Goal: Task Accomplishment & Management: Use online tool/utility

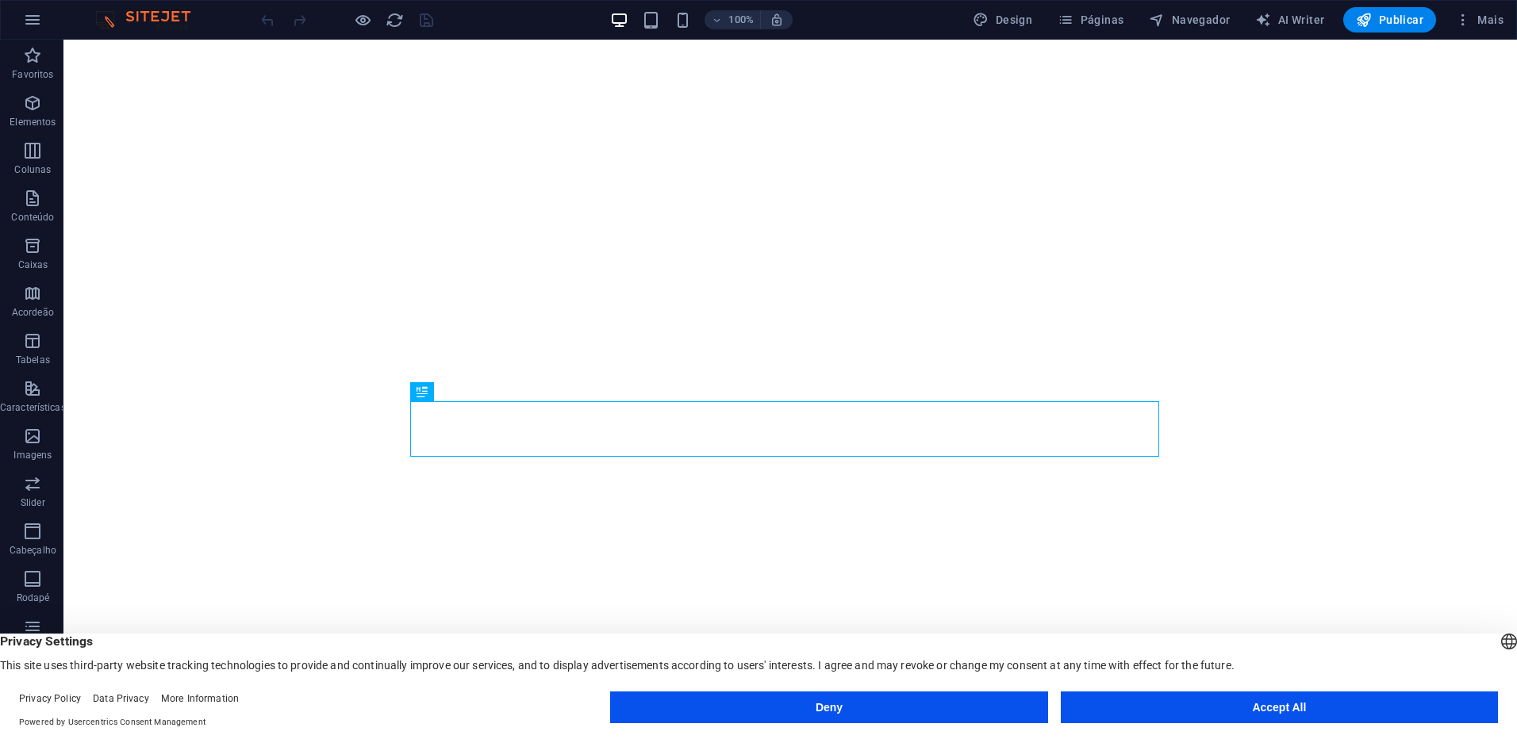
click at [1341, 699] on button "Accept All" at bounding box center [1279, 708] width 437 height 32
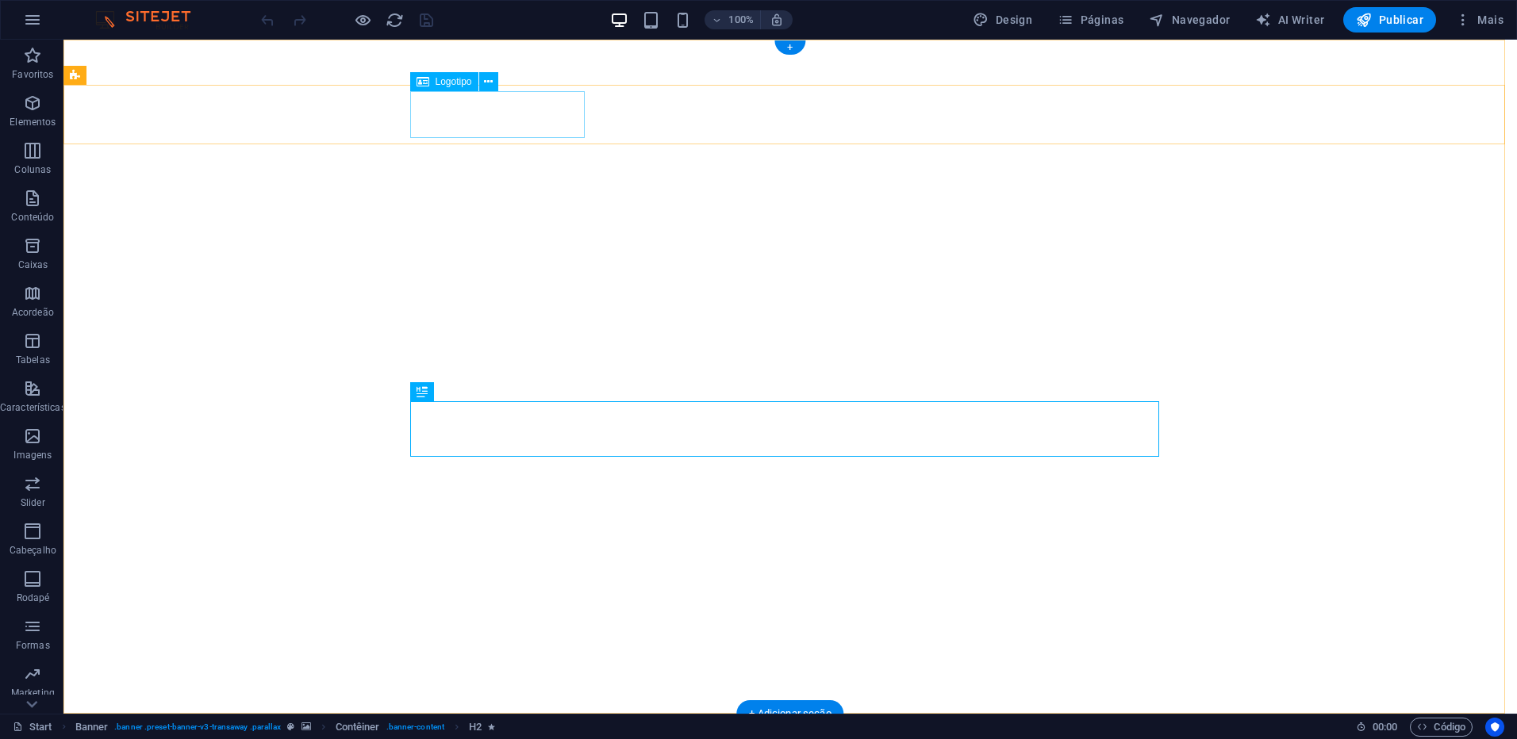
select select "px"
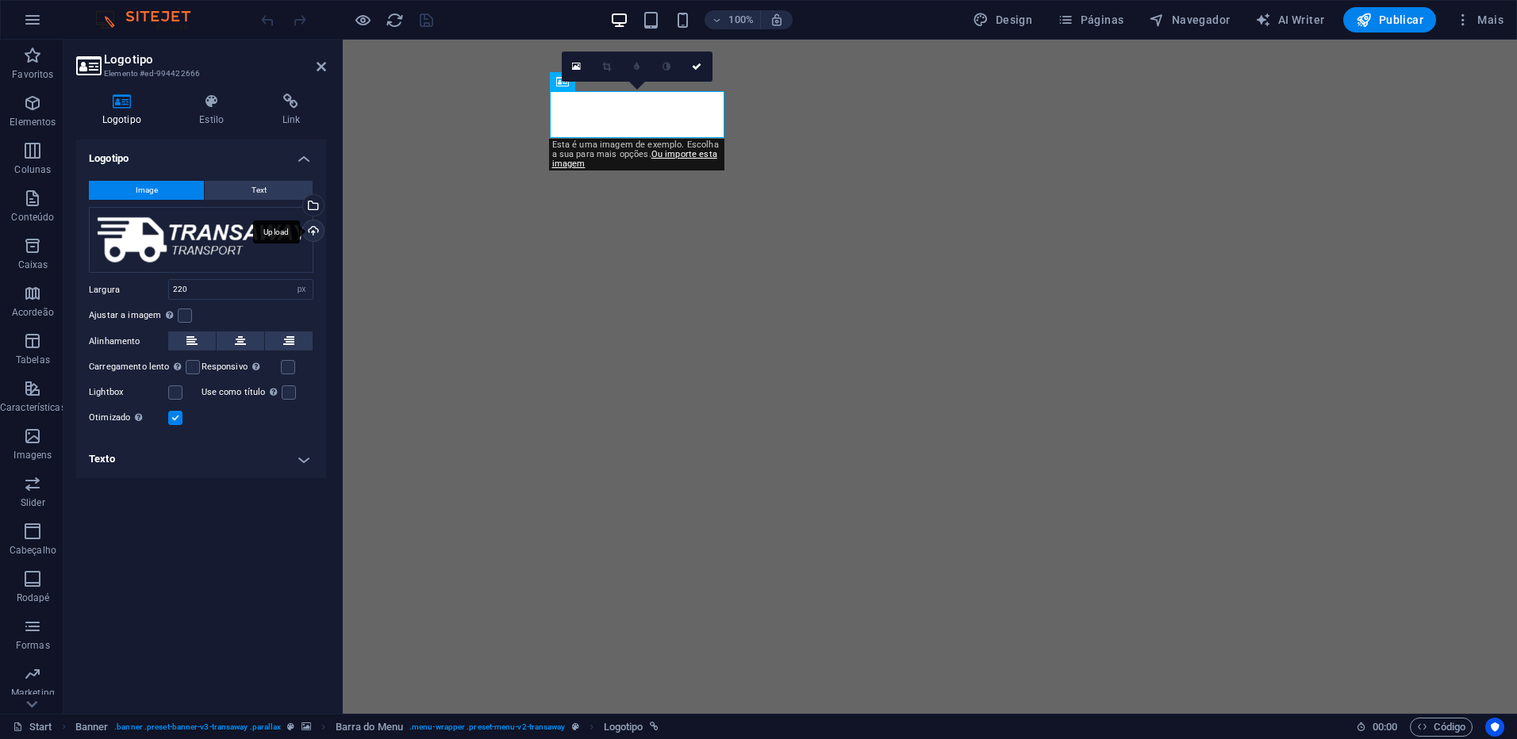
click at [317, 236] on div "Upload" at bounding box center [312, 233] width 24 height 24
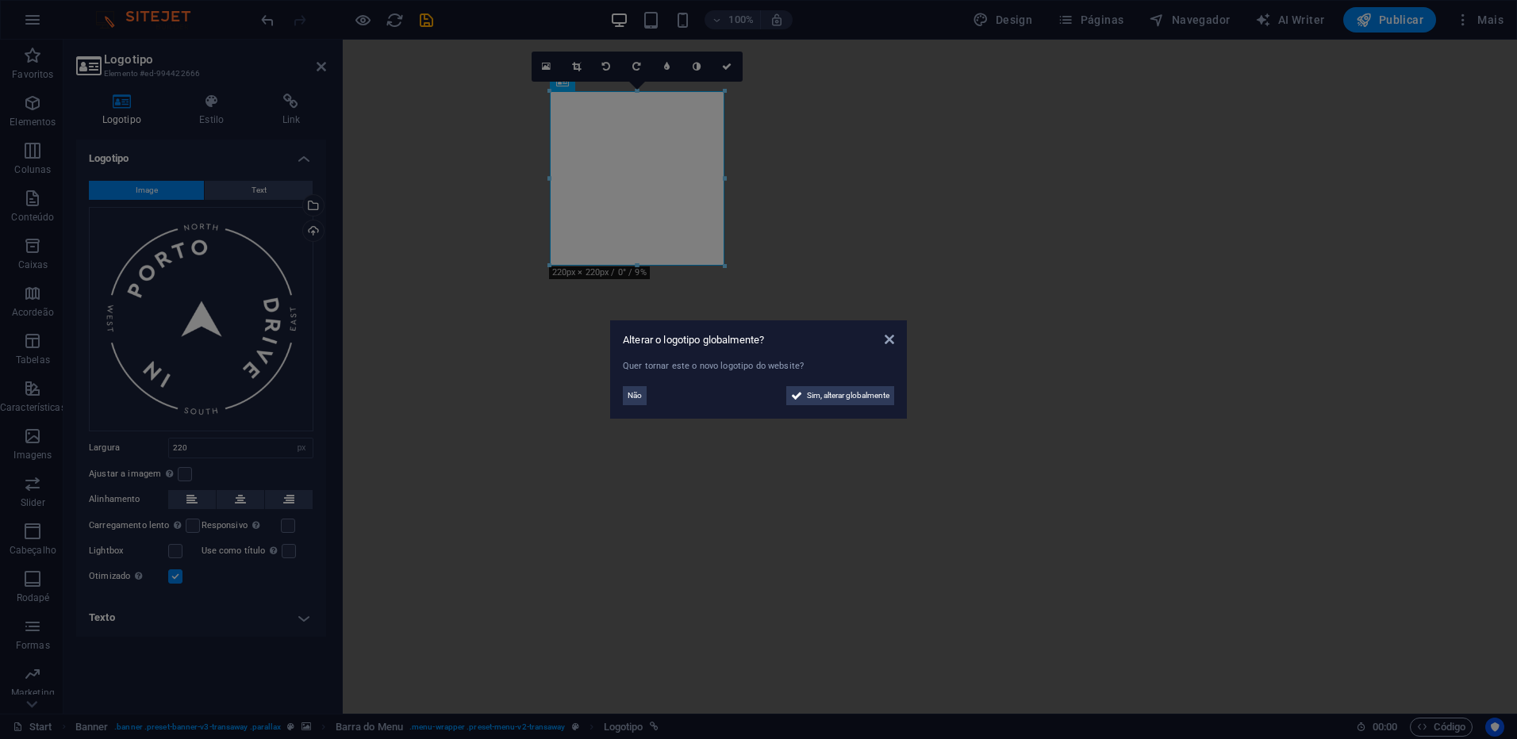
click at [205, 445] on aside "Alterar o logotipo globalmente? Quer tornar este o novo logotipo do website? Nã…" at bounding box center [758, 369] width 1517 height 739
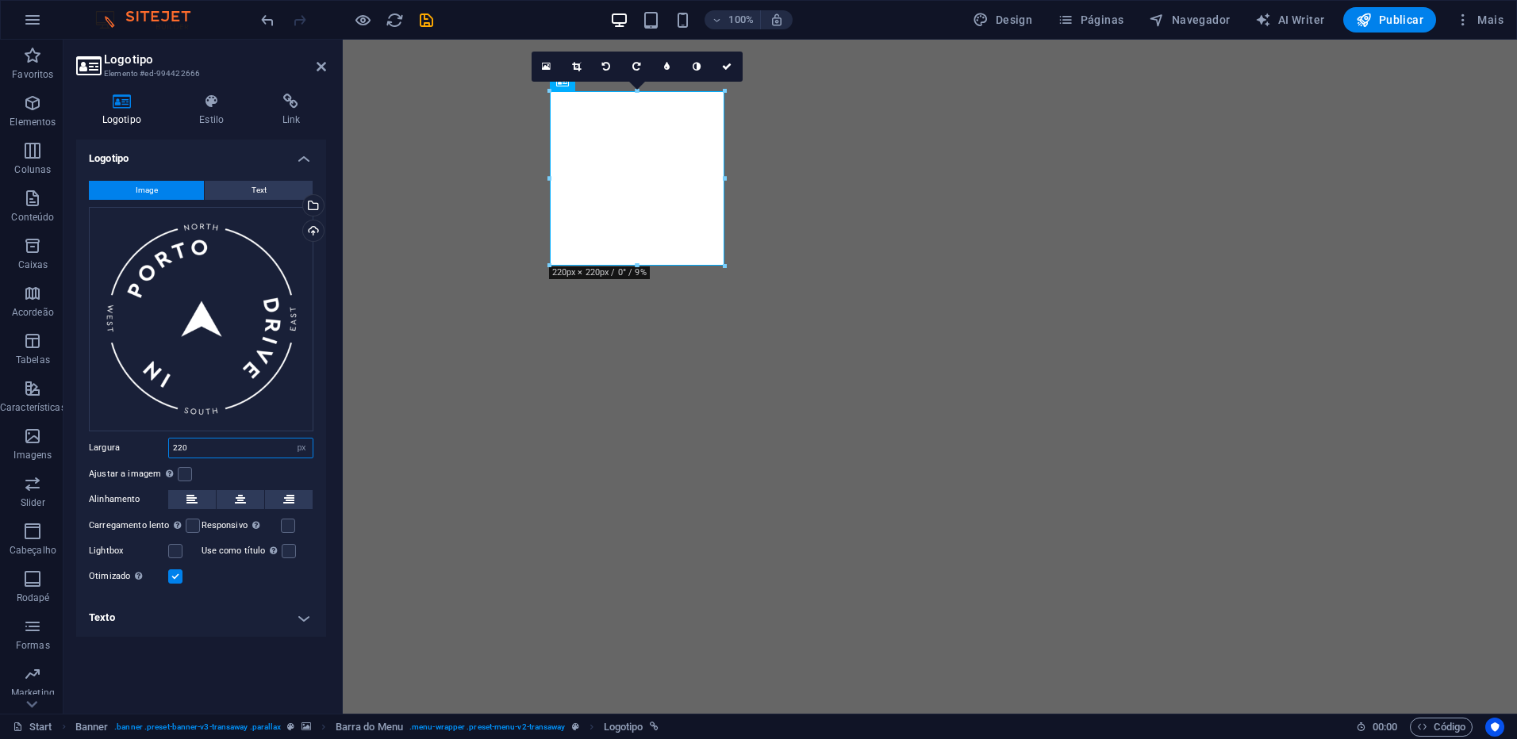
click at [205, 445] on input "220" at bounding box center [241, 448] width 144 height 19
type input "50"
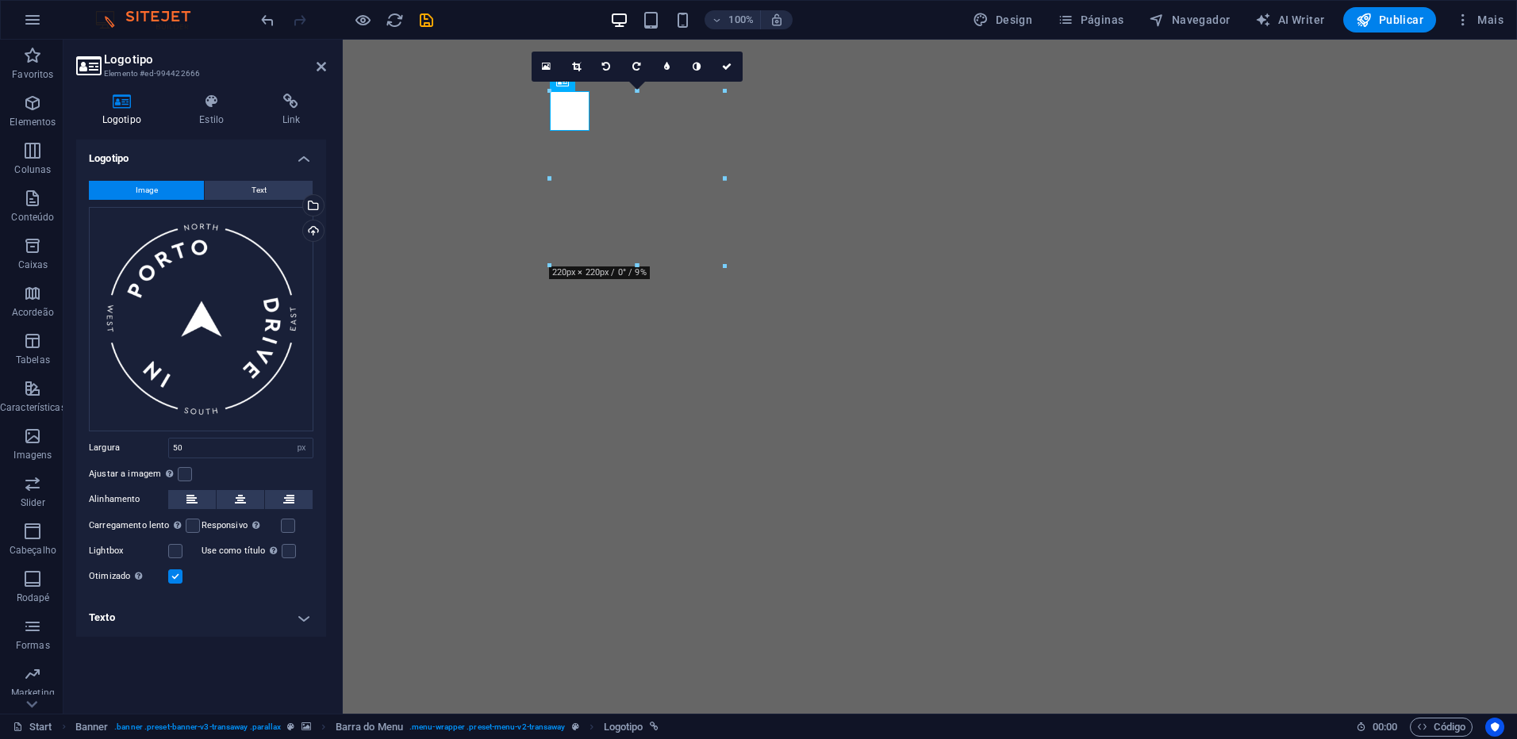
click at [176, 576] on label at bounding box center [175, 577] width 14 height 14
click at [0, 0] on input "Otimizado As imagens são compactadas para melhorar a velocidade da página." at bounding box center [0, 0] width 0 height 0
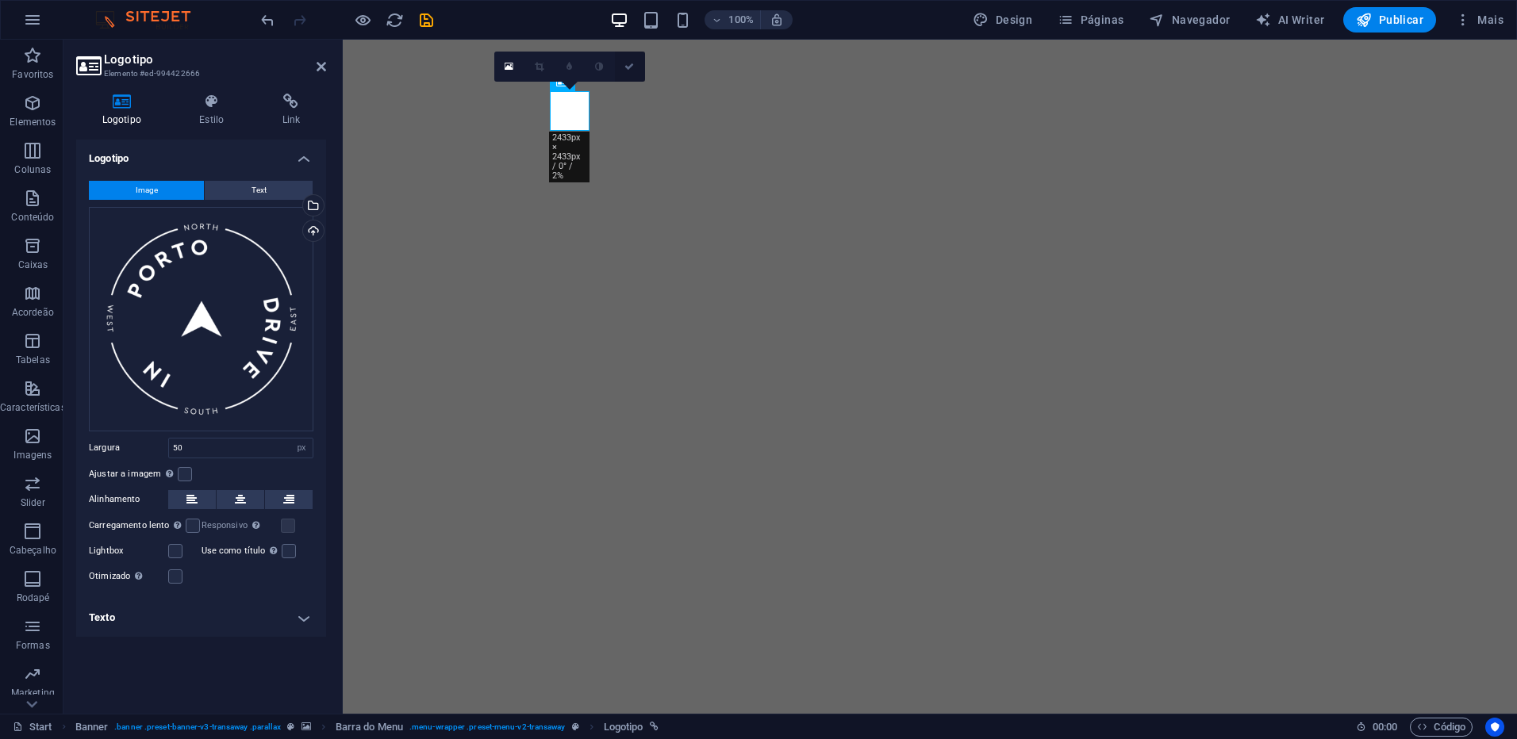
click at [631, 66] on icon at bounding box center [629, 67] width 10 height 10
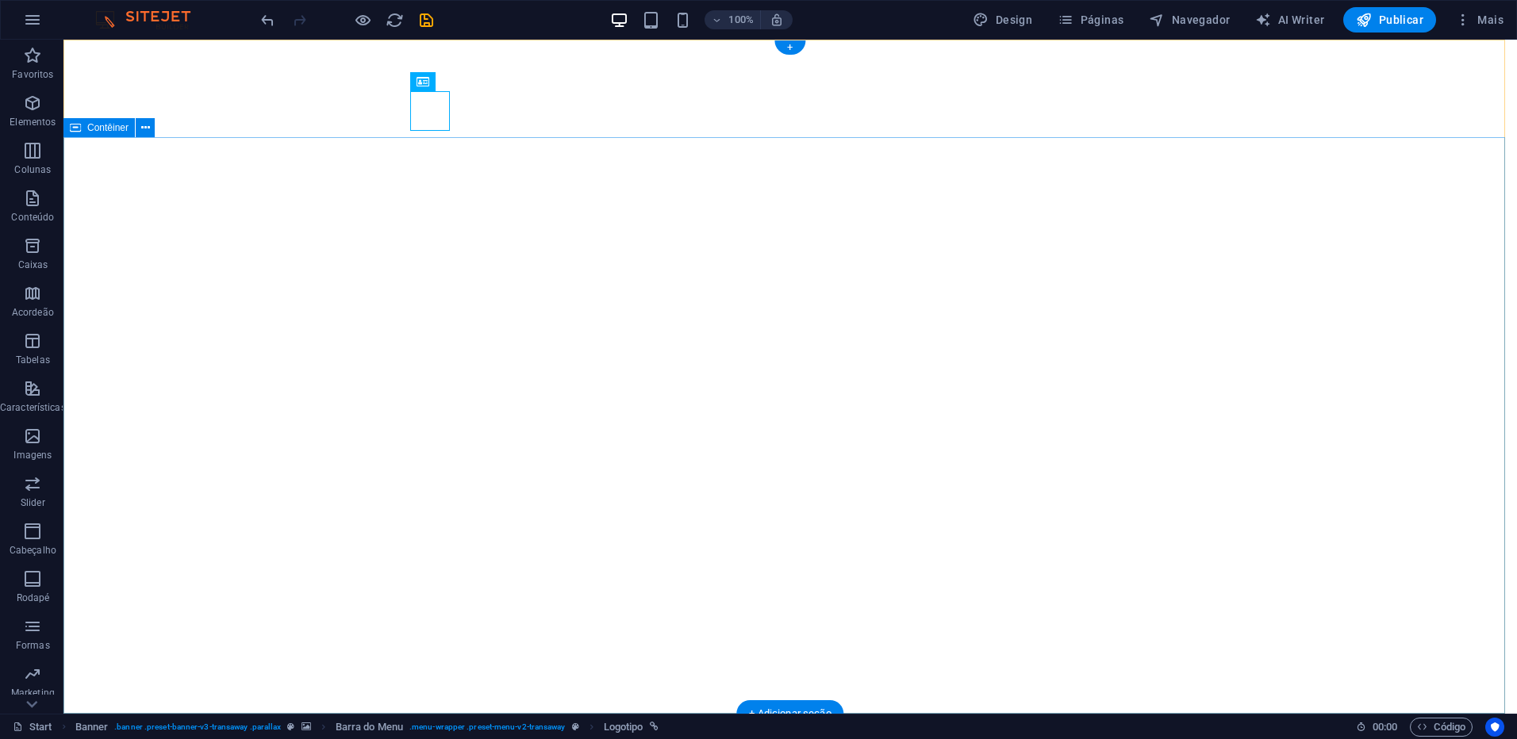
select select "px"
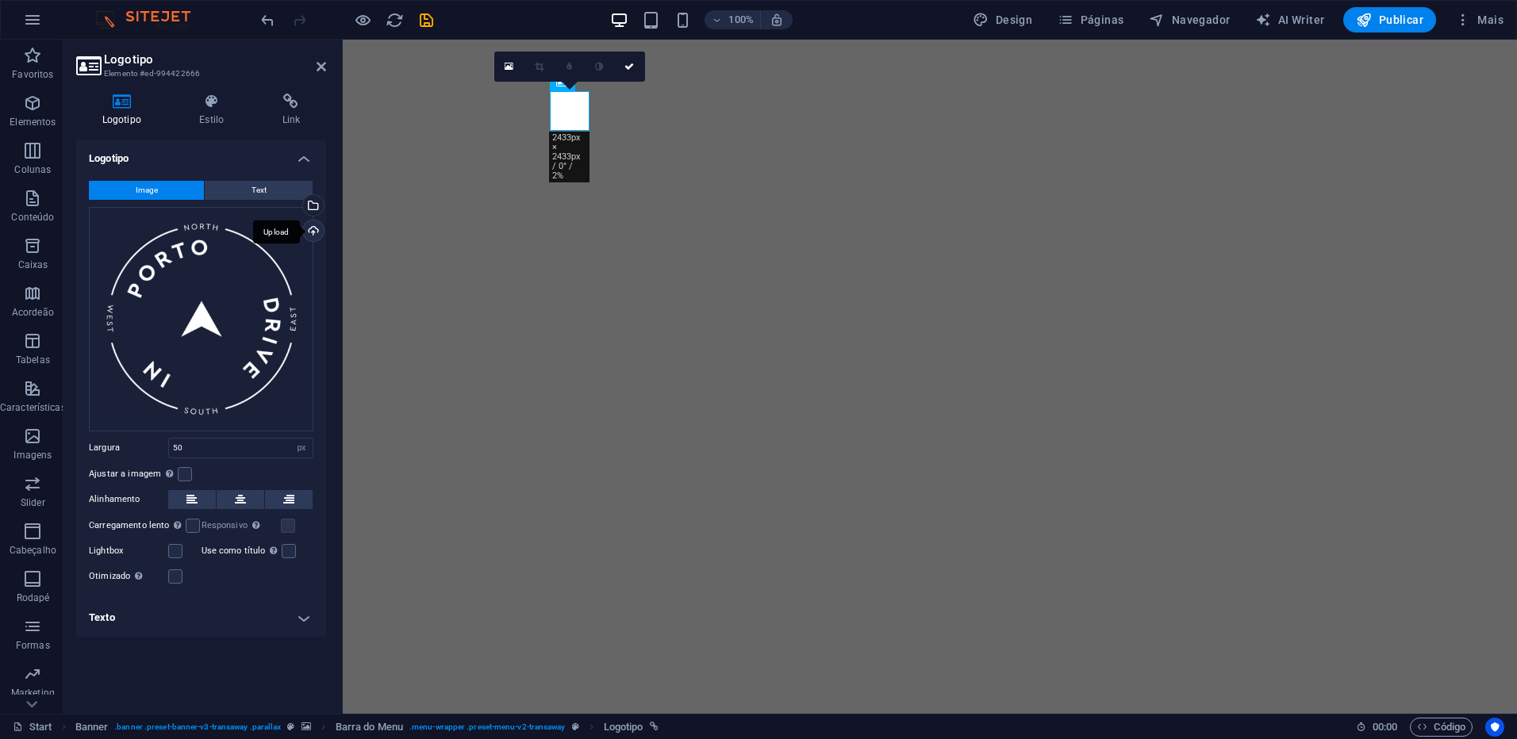
click at [315, 235] on div "Upload" at bounding box center [312, 233] width 24 height 24
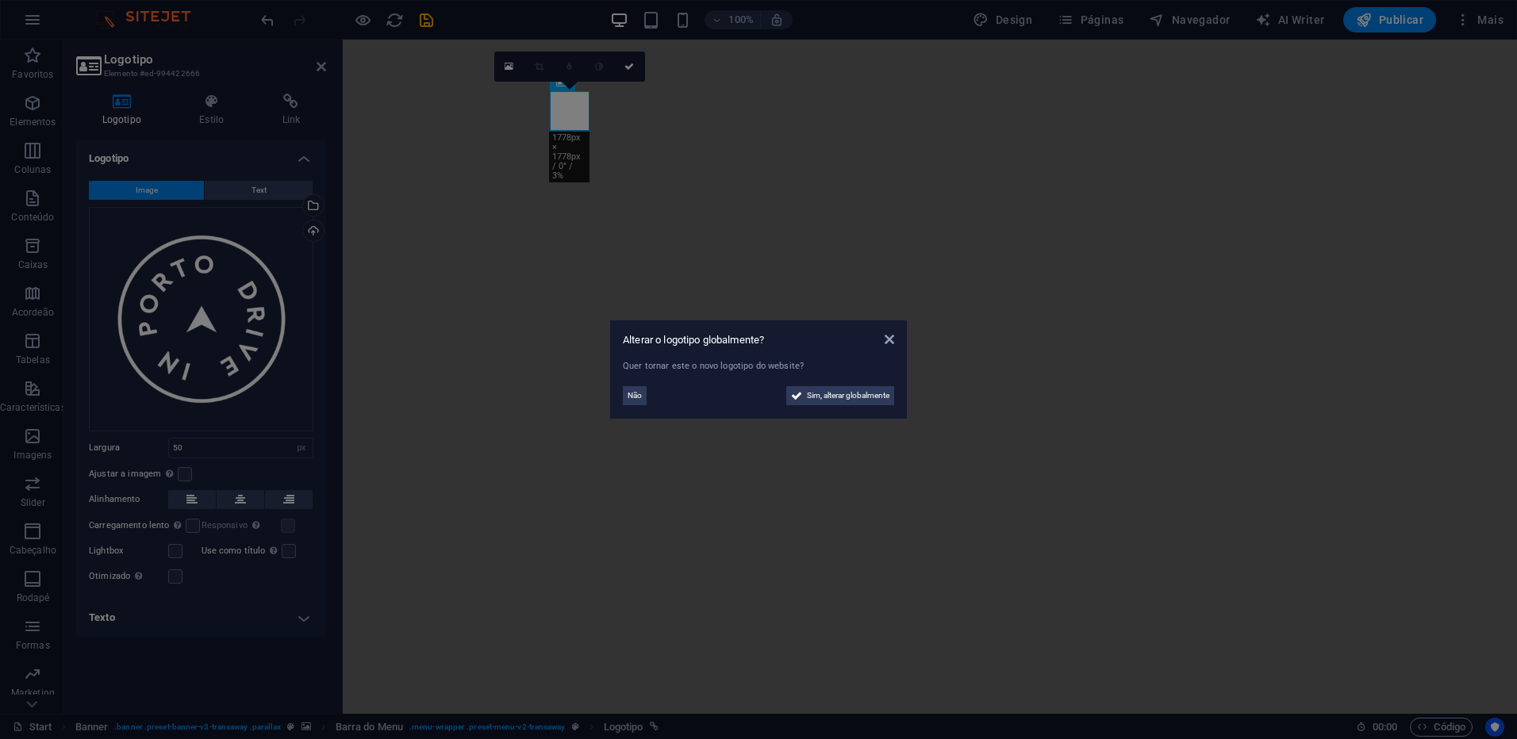
click at [211, 450] on aside "Alterar o logotipo globalmente? Quer tornar este o novo logotipo do website? Nã…" at bounding box center [758, 369] width 1517 height 739
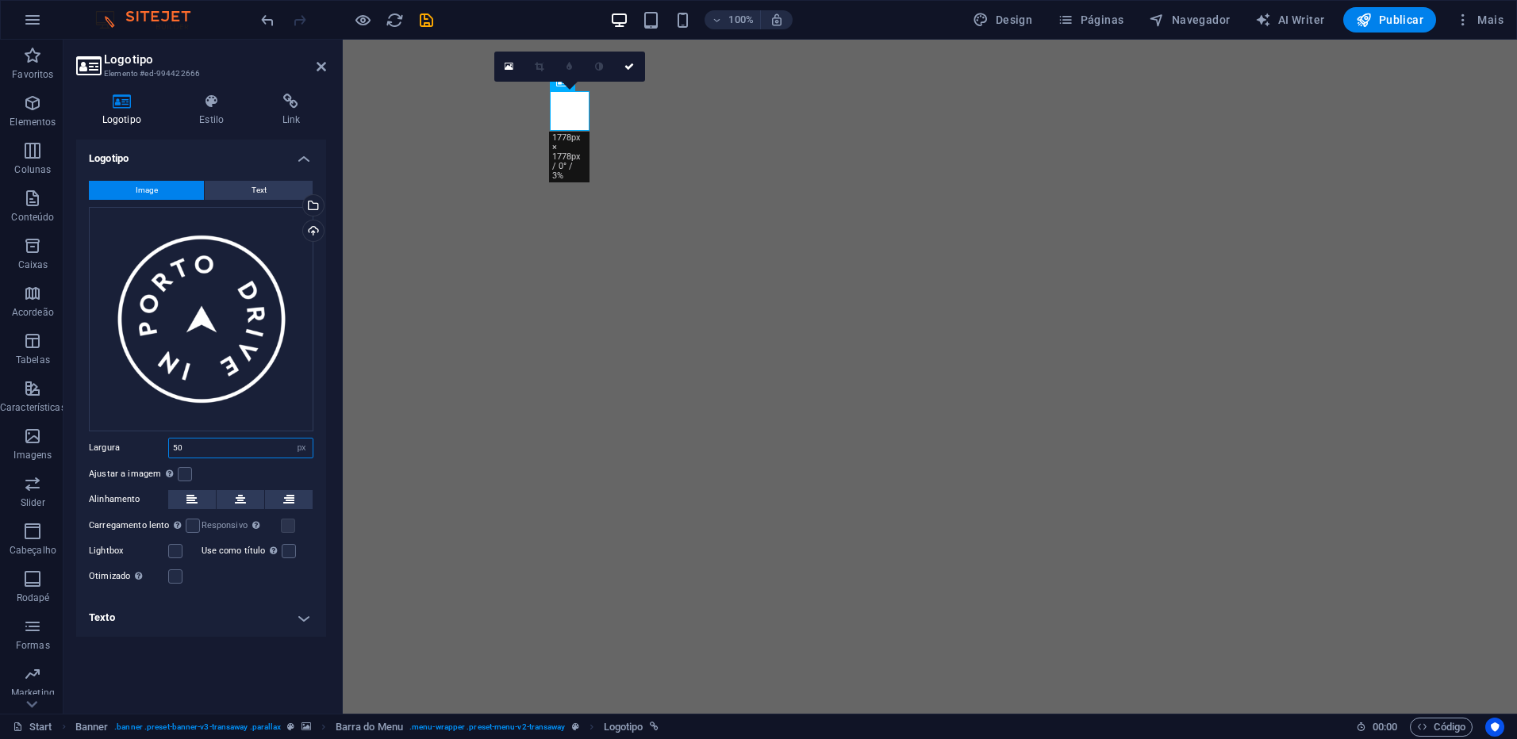
click at [211, 450] on input "50" at bounding box center [241, 448] width 144 height 19
type input "75"
click at [631, 63] on icon at bounding box center [629, 67] width 10 height 10
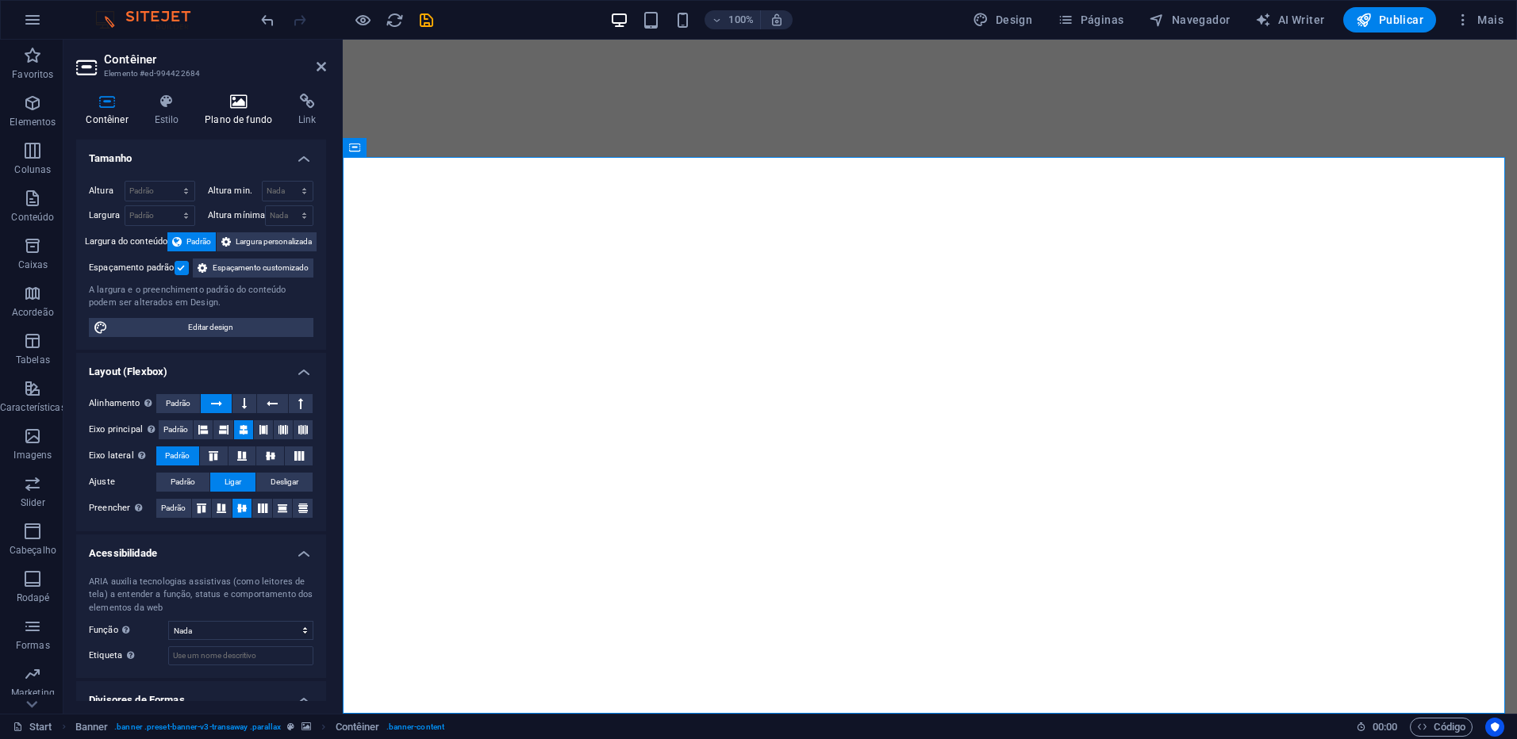
click at [245, 109] on icon at bounding box center [238, 102] width 87 height 16
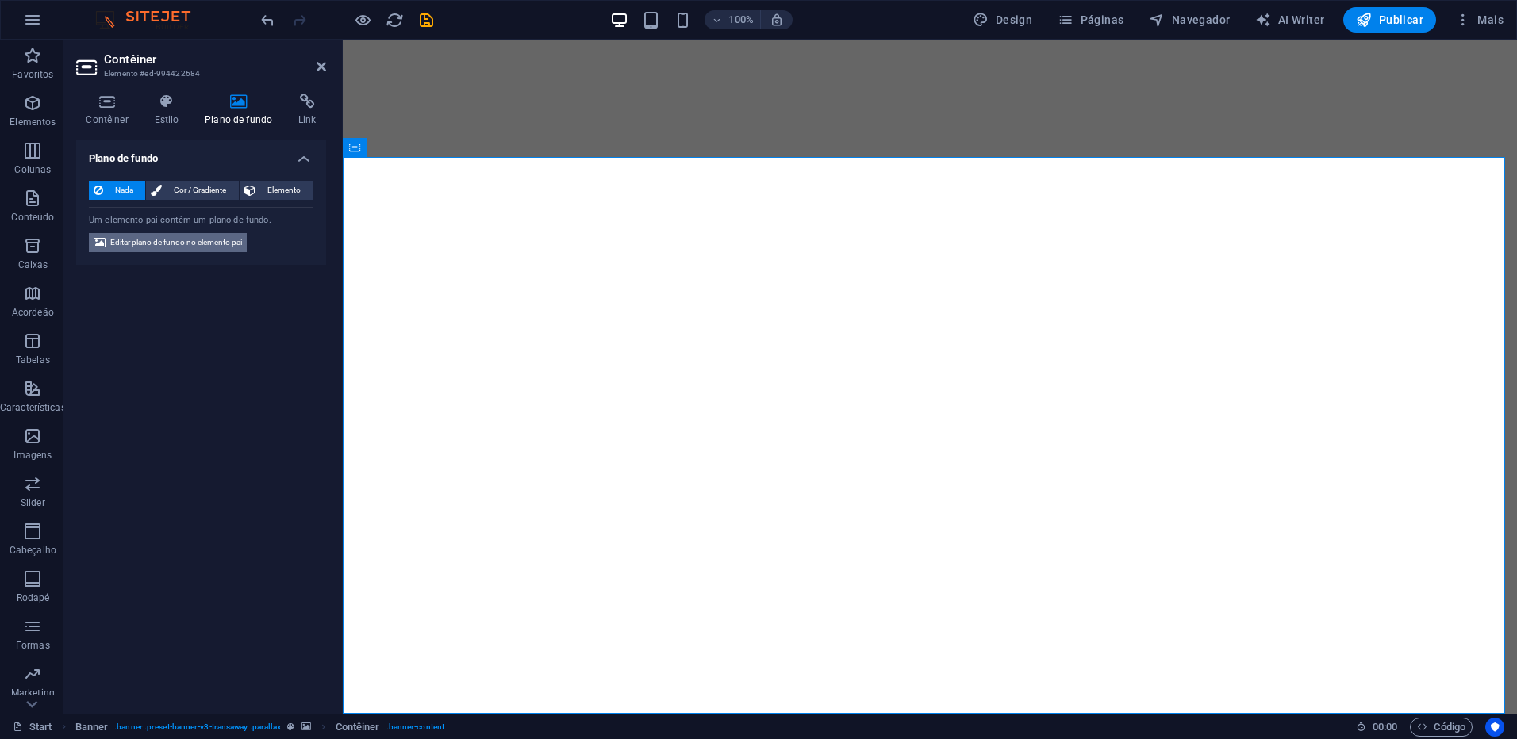
click at [221, 240] on span "Editar plano de fundo no elemento pai" at bounding box center [176, 242] width 132 height 19
select select "ms"
select select "s"
select select "ondemand"
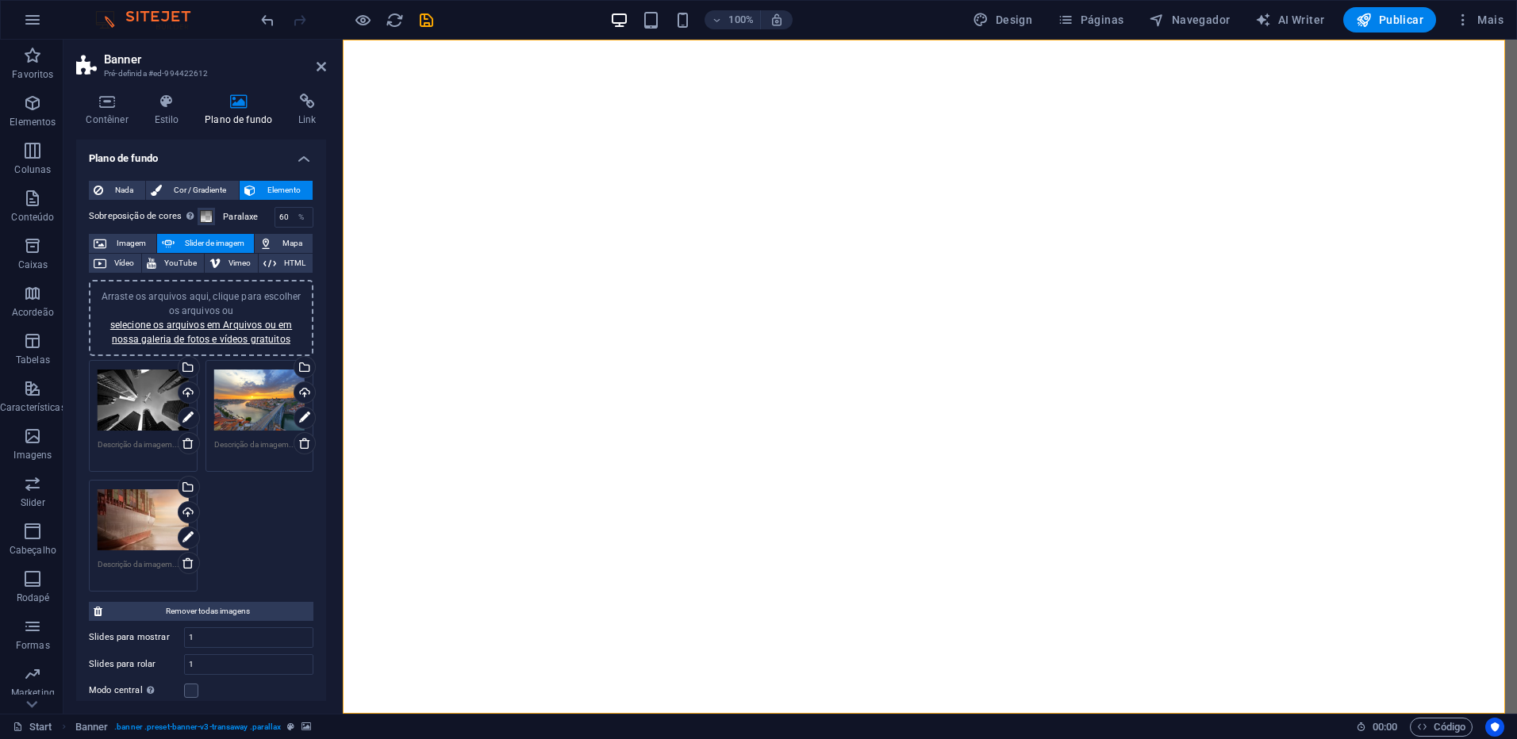
click at [114, 382] on div "Arraste os arquivos aqui, clique para escolher os arquivos ou selecione os arqu…" at bounding box center [143, 400] width 91 height 63
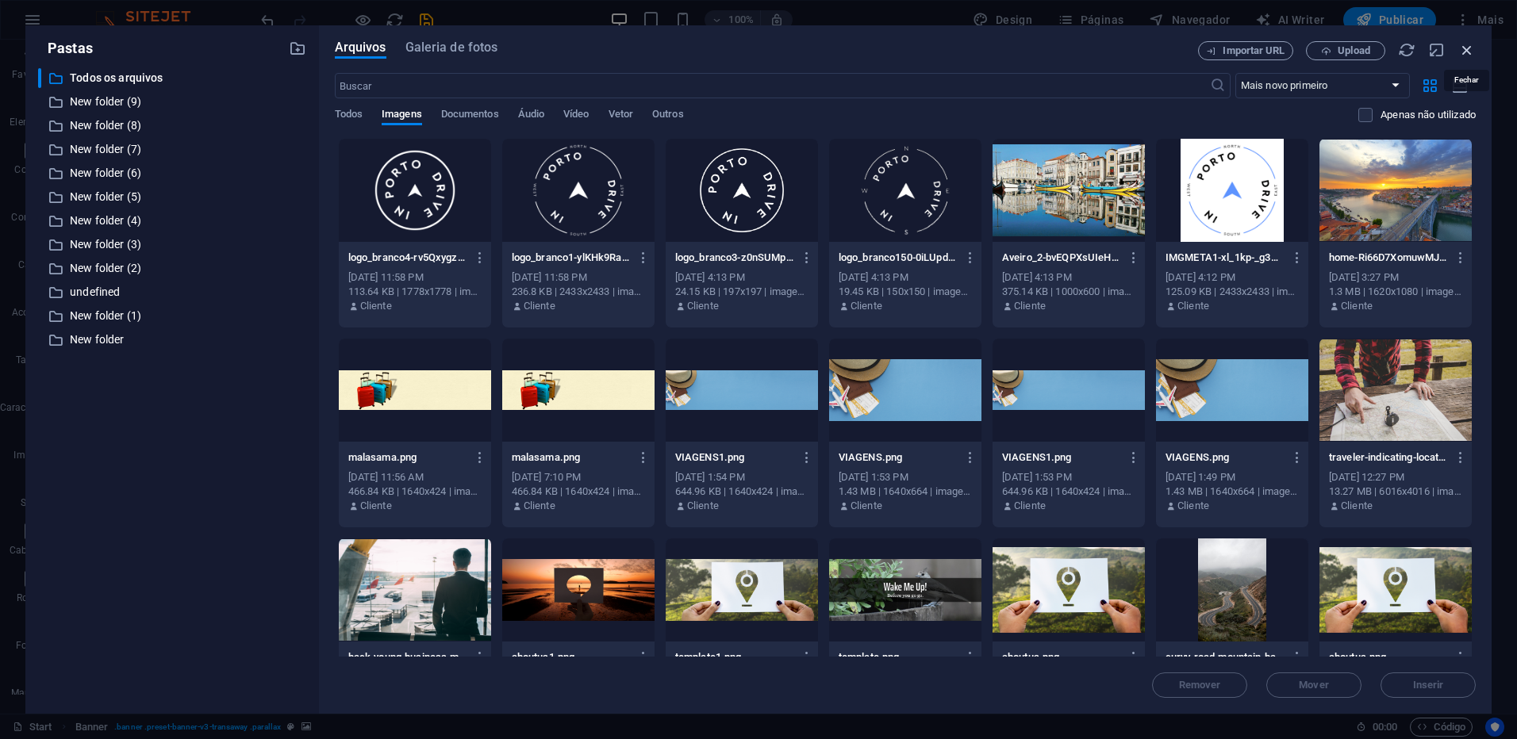
drag, startPoint x: 1461, startPoint y: 51, endPoint x: 885, endPoint y: 15, distance: 577.1
click at [1461, 51] on icon "button" at bounding box center [1466, 49] width 17 height 17
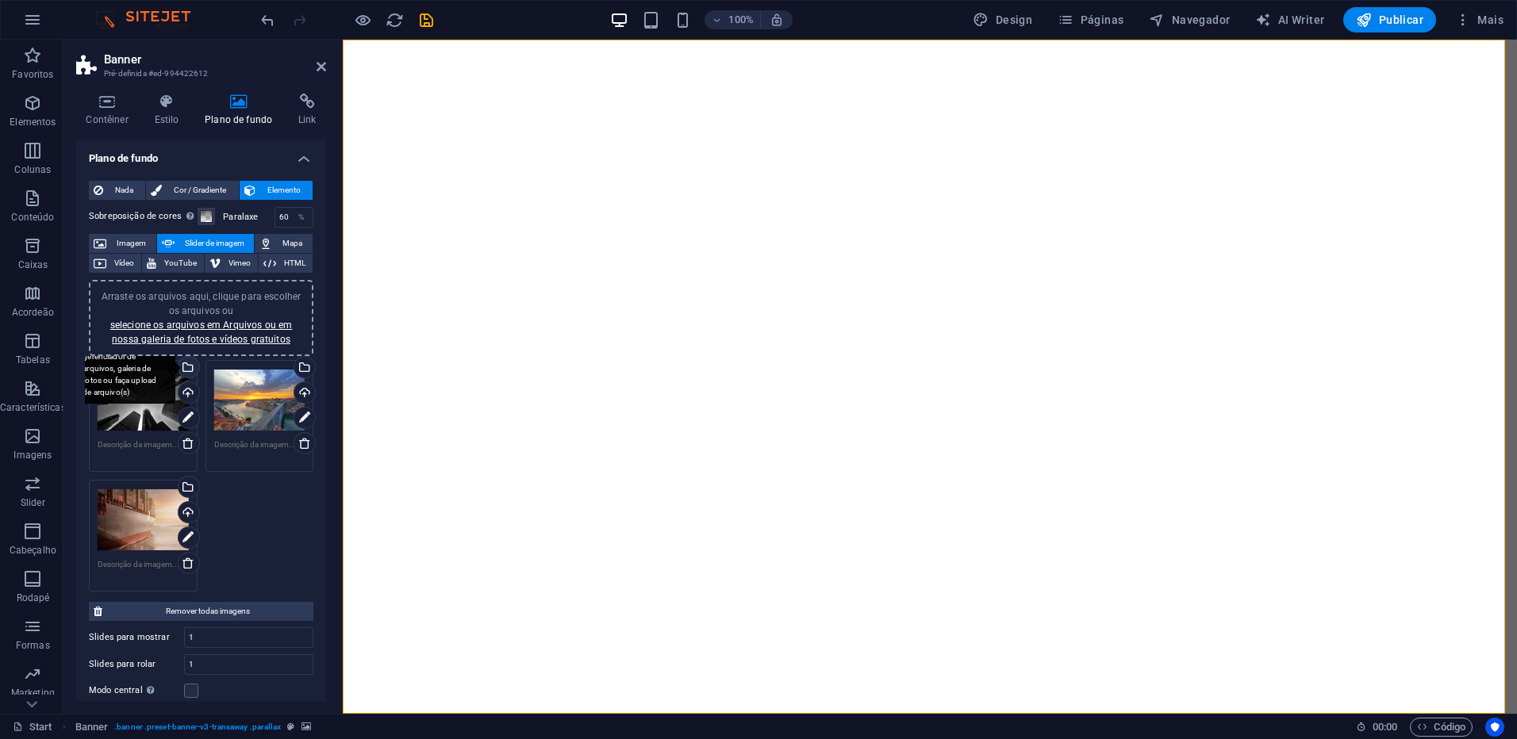
click at [186, 372] on div "Selecione arquivos do gerenciador de arquivos, galeria de fotos ou faça upload …" at bounding box center [187, 369] width 24 height 24
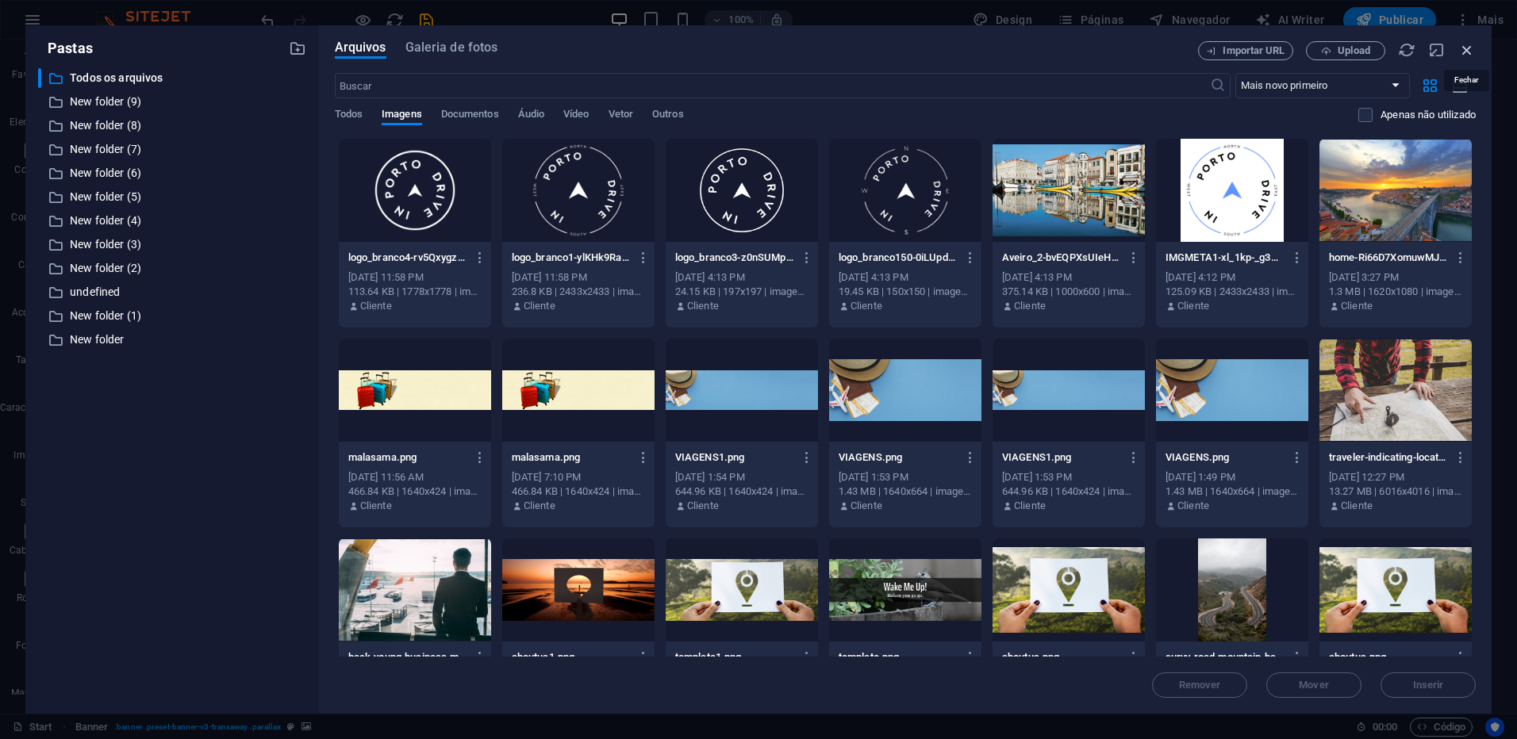
click at [1469, 47] on icon "button" at bounding box center [1466, 49] width 17 height 17
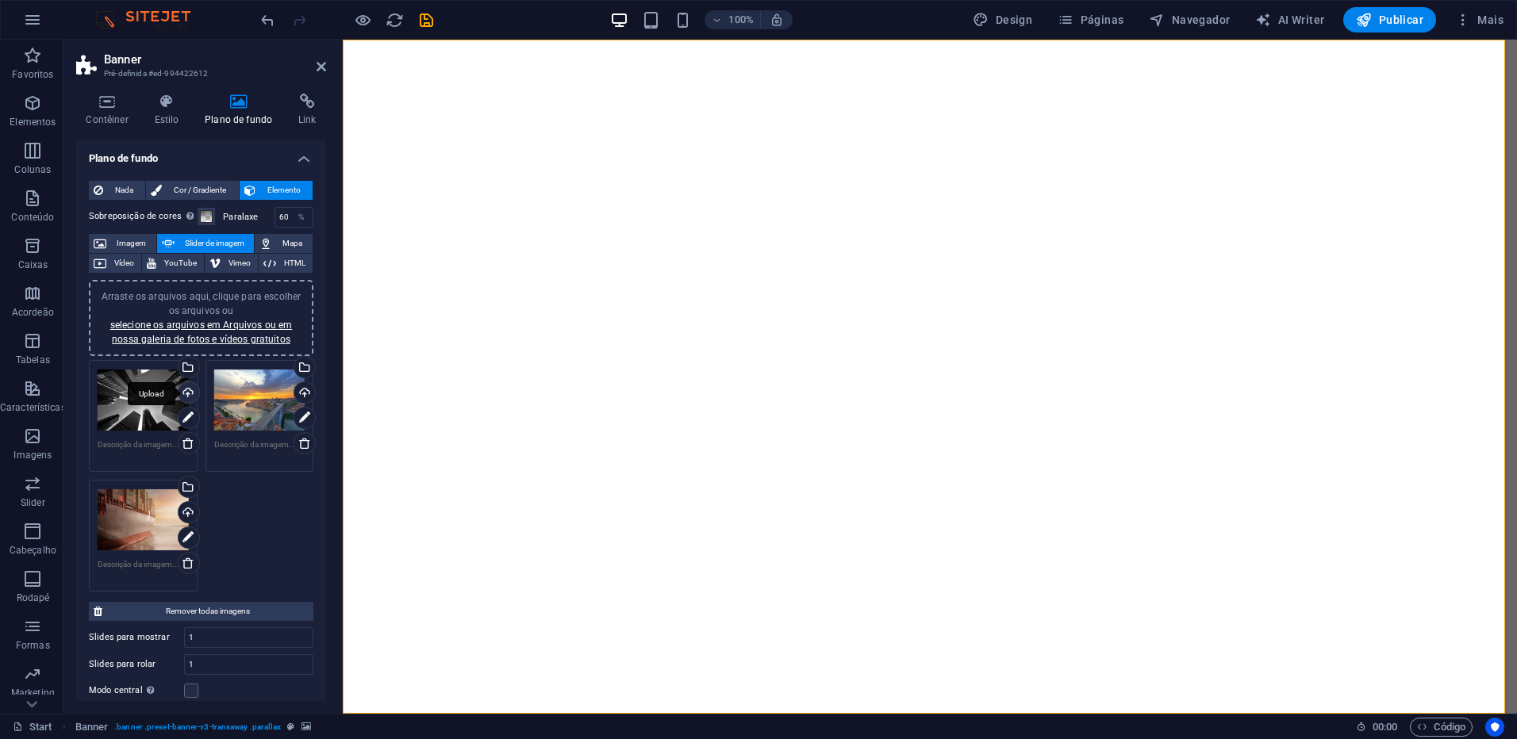
click at [186, 391] on div "Upload" at bounding box center [187, 394] width 24 height 24
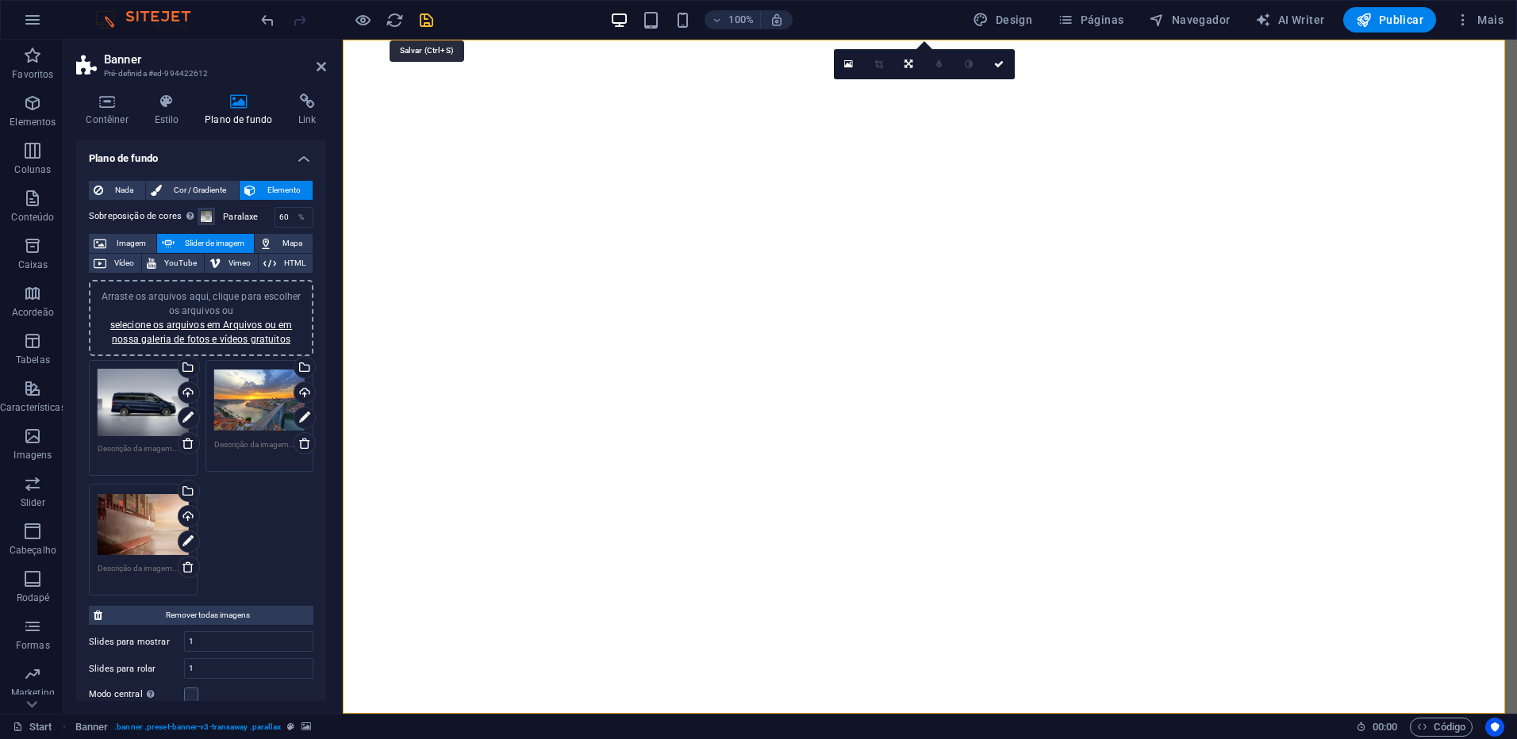
click at [428, 20] on icon "save" at bounding box center [426, 20] width 18 height 18
checkbox input "false"
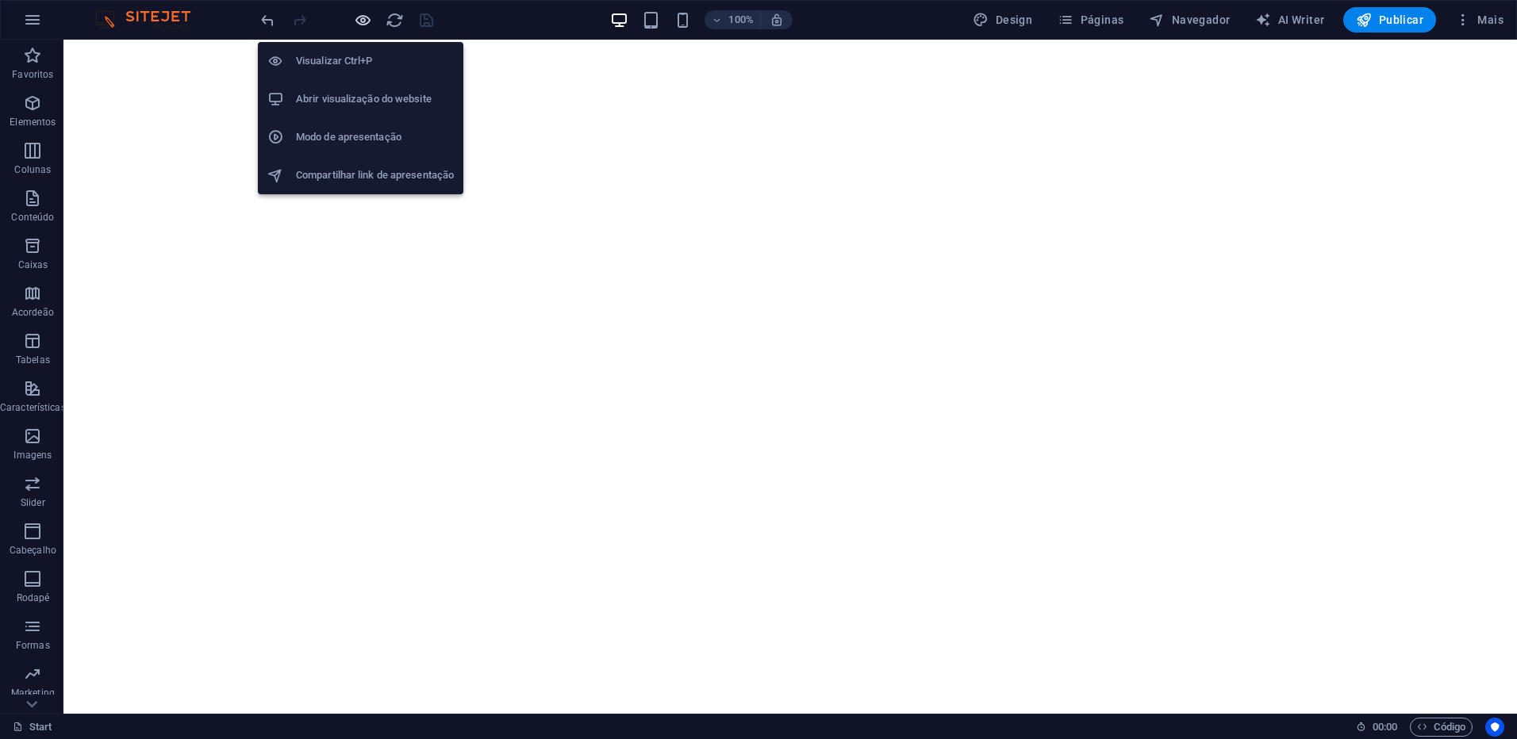
click at [370, 22] on icon "button" at bounding box center [363, 20] width 18 height 18
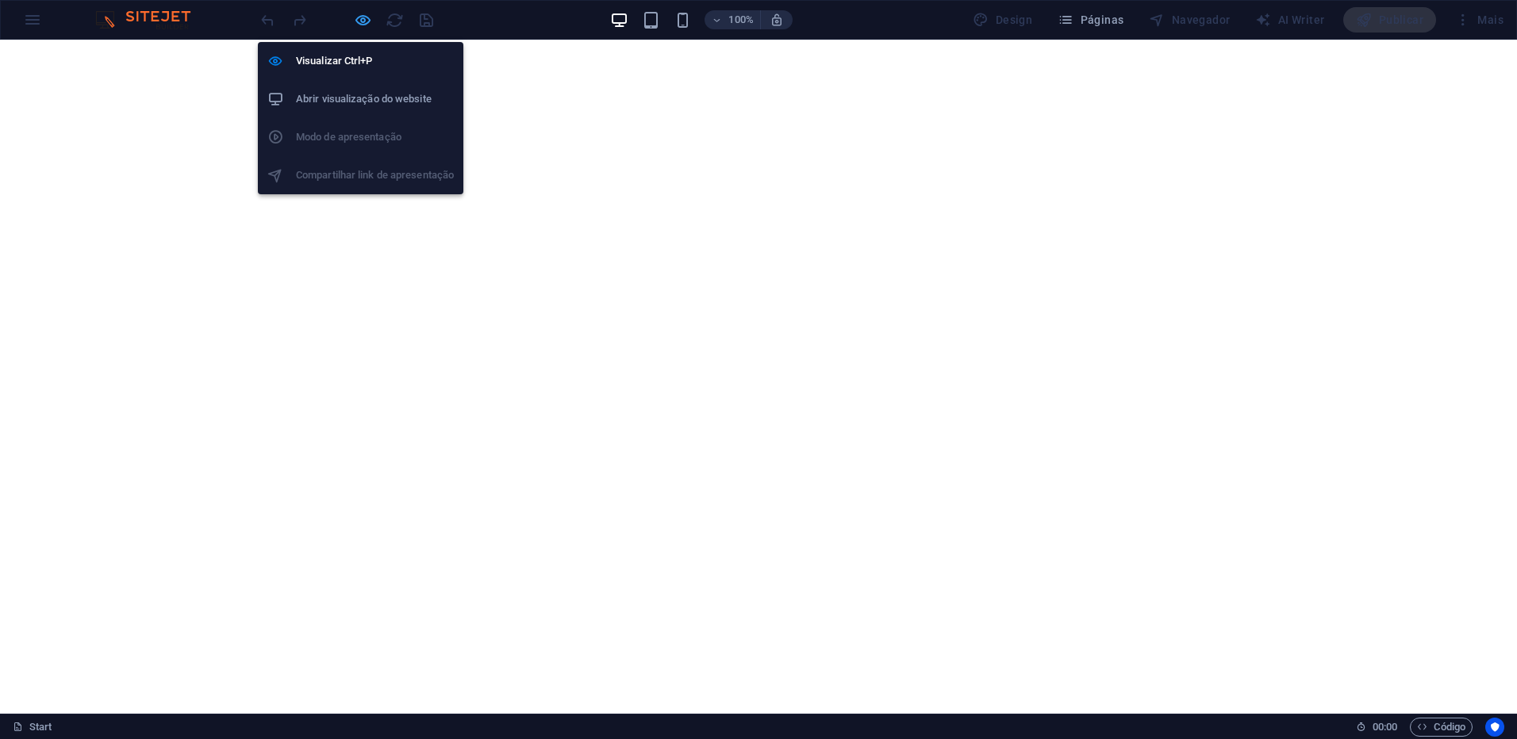
click at [367, 23] on icon "button" at bounding box center [363, 20] width 18 height 18
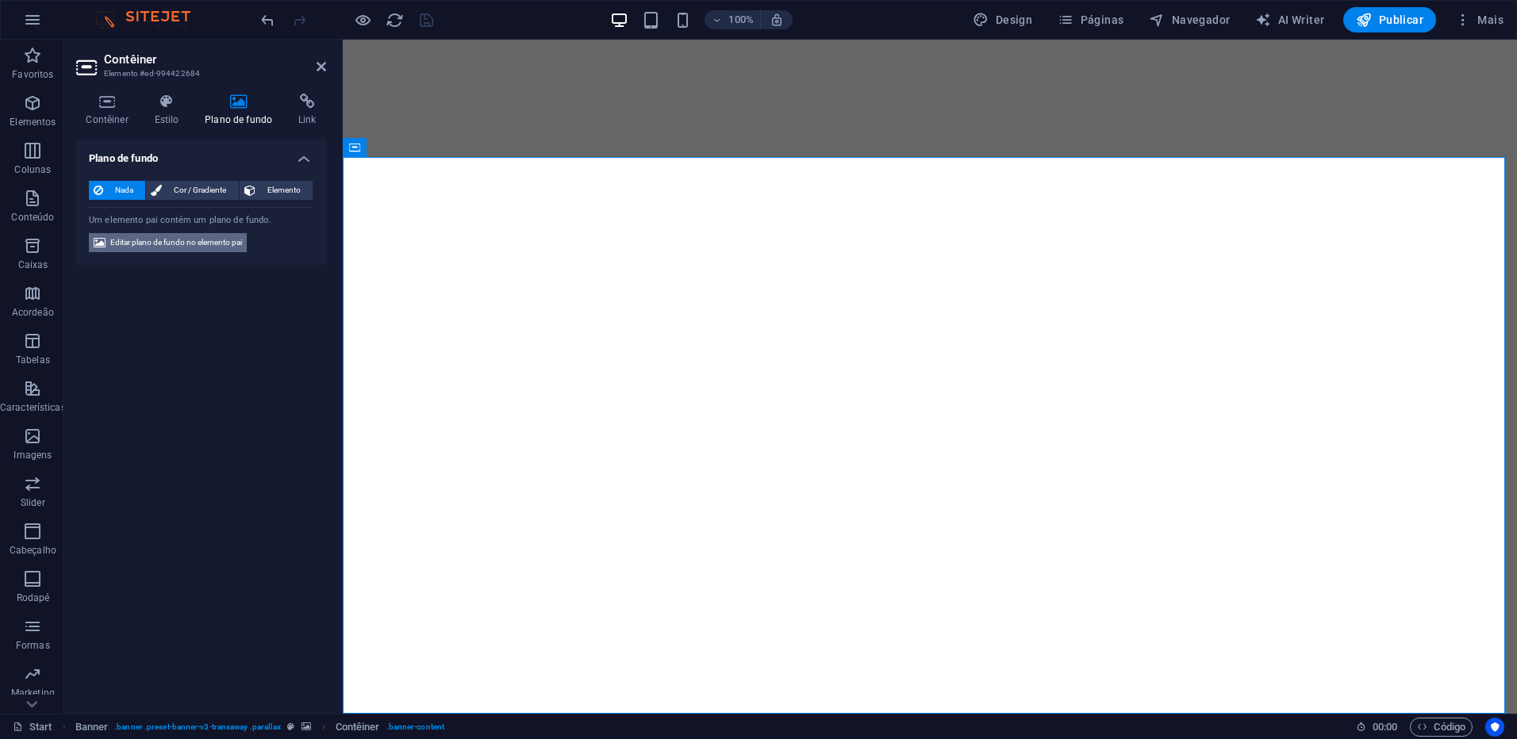
click at [209, 245] on span "Editar plano de fundo no elemento pai" at bounding box center [176, 242] width 132 height 19
select select "ms"
select select "s"
select select "ondemand"
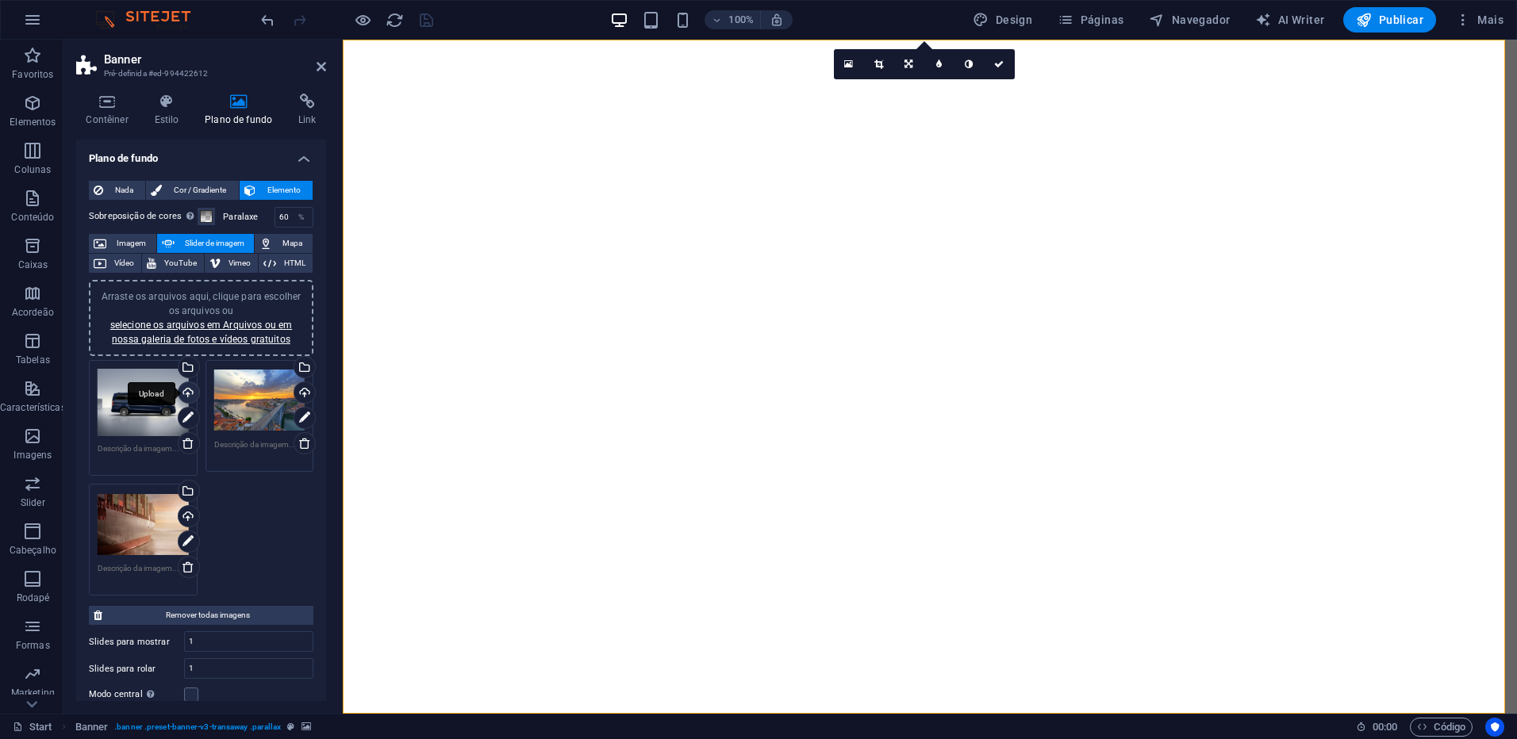
click at [190, 394] on div "Upload" at bounding box center [187, 394] width 24 height 24
click at [422, 25] on icon "save" at bounding box center [426, 20] width 18 height 18
checkbox input "false"
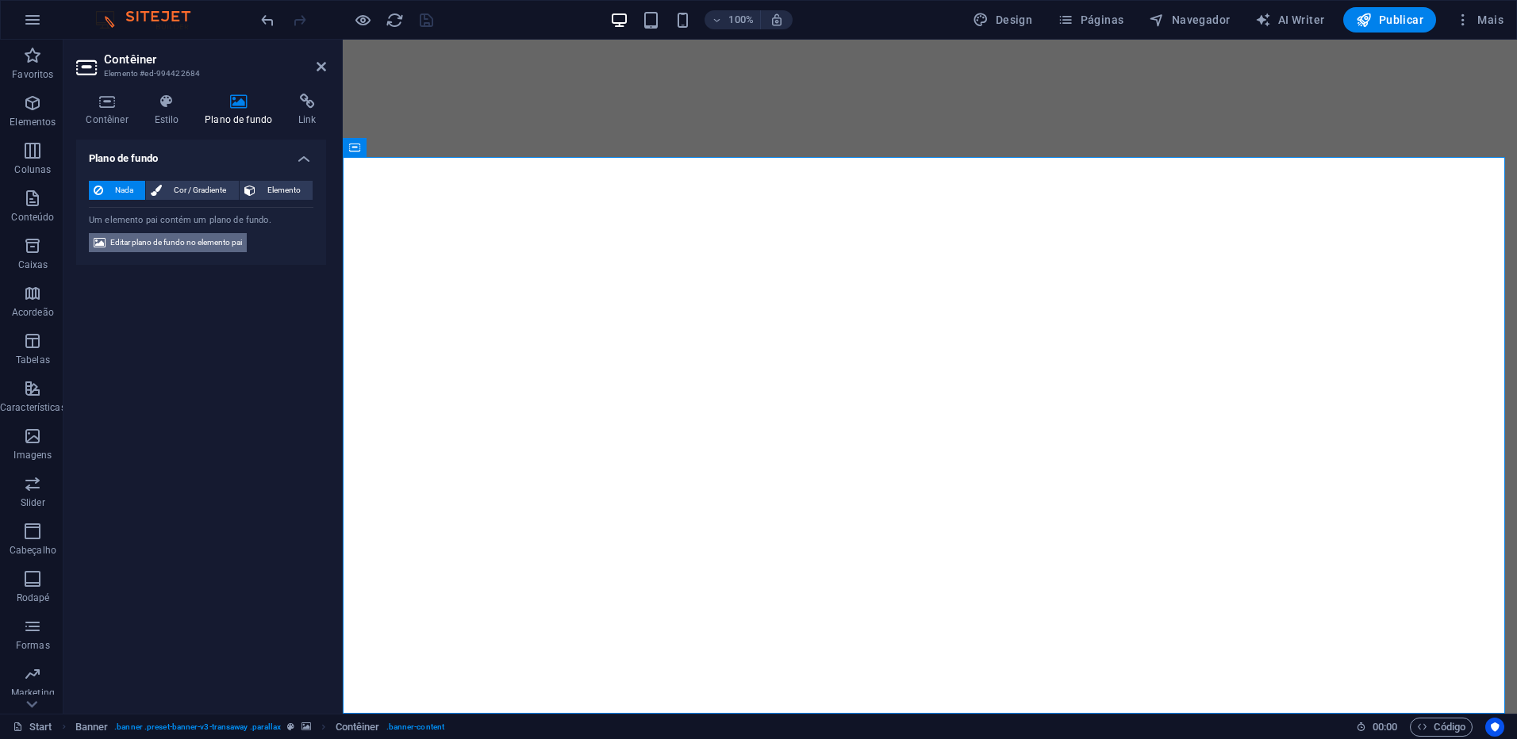
click at [219, 244] on span "Editar plano de fundo no elemento pai" at bounding box center [176, 242] width 132 height 19
select select "ms"
select select "s"
select select "ondemand"
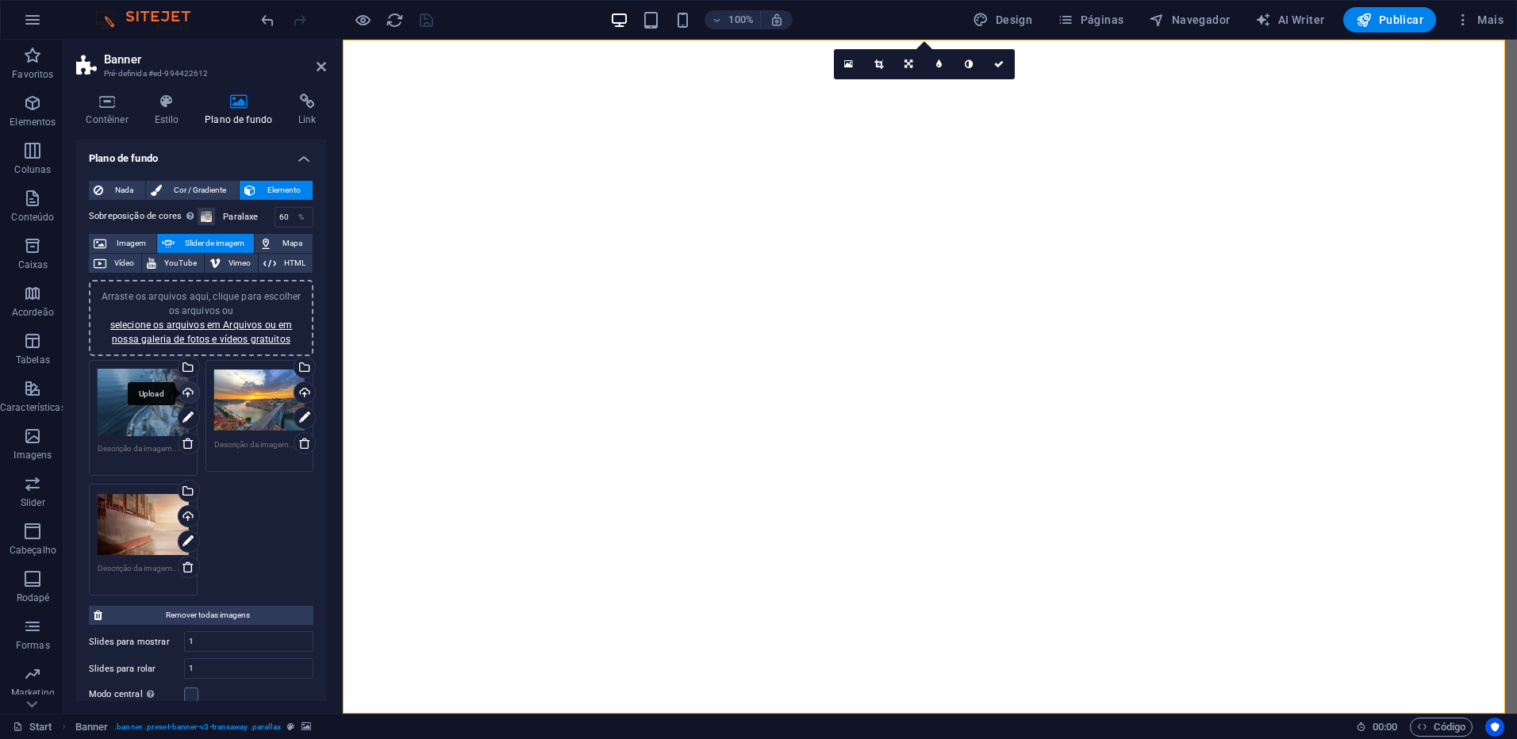
click at [190, 392] on div "Upload" at bounding box center [187, 394] width 24 height 24
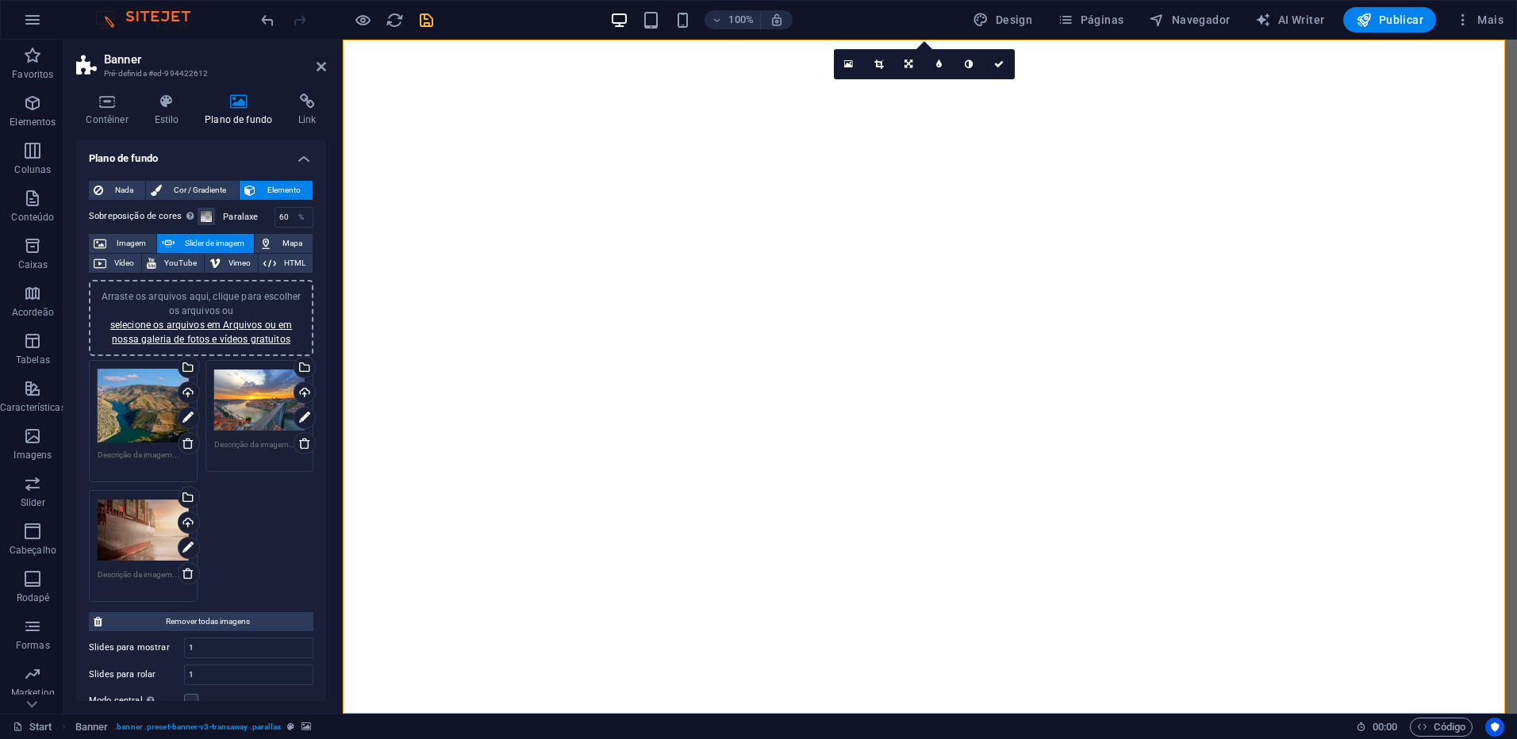
click at [435, 24] on div "100% Design Páginas Navegador AI Writer Publicar Mais" at bounding box center [884, 19] width 1252 height 25
click at [435, 24] on icon "save" at bounding box center [426, 20] width 18 height 18
checkbox input "false"
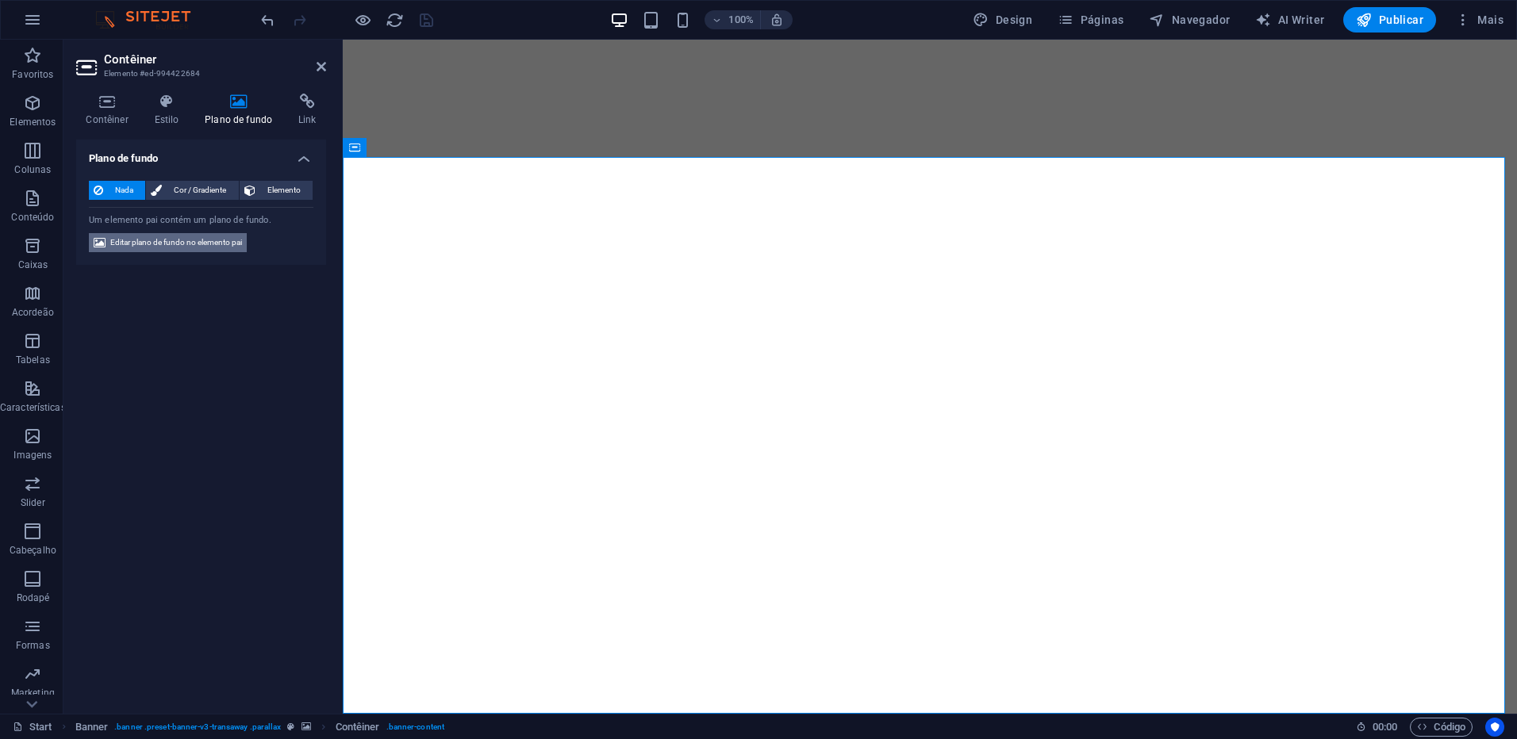
click at [209, 245] on span "Editar plano de fundo no elemento pai" at bounding box center [176, 242] width 132 height 19
select select "ms"
select select "s"
select select "ondemand"
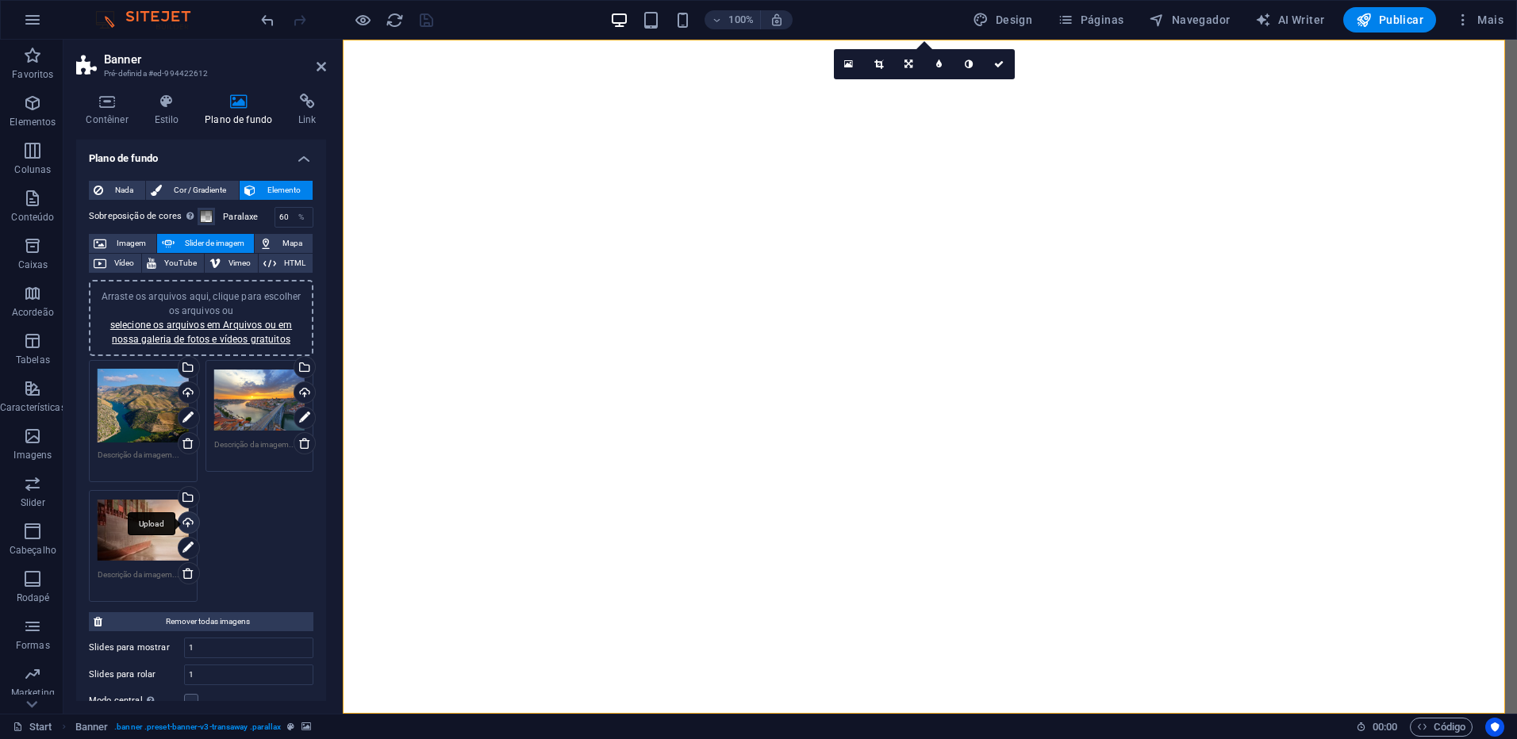
click at [190, 523] on div "Upload" at bounding box center [187, 524] width 24 height 24
click at [424, 21] on icon "save" at bounding box center [426, 20] width 18 height 18
checkbox input "false"
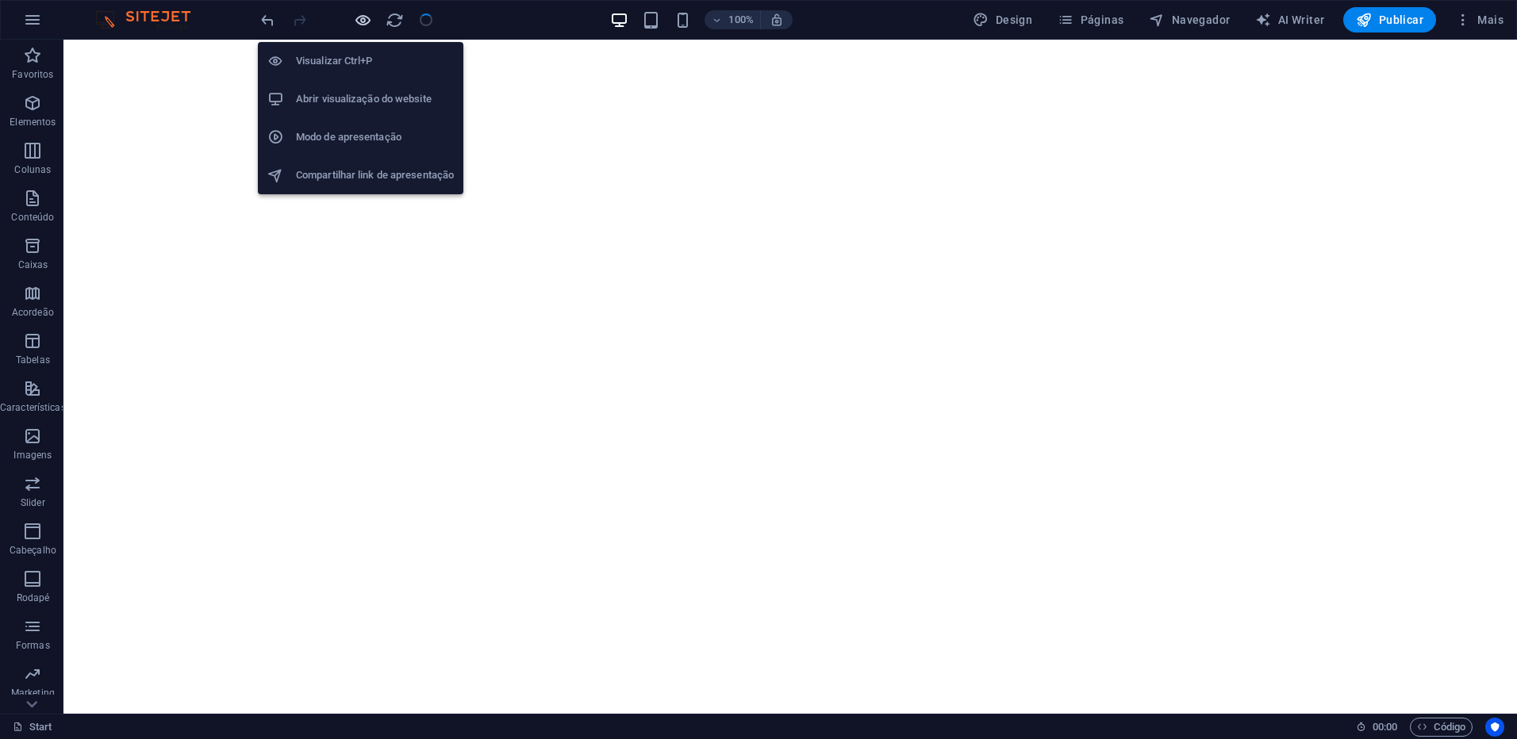
click at [361, 20] on icon "button" at bounding box center [363, 20] width 18 height 18
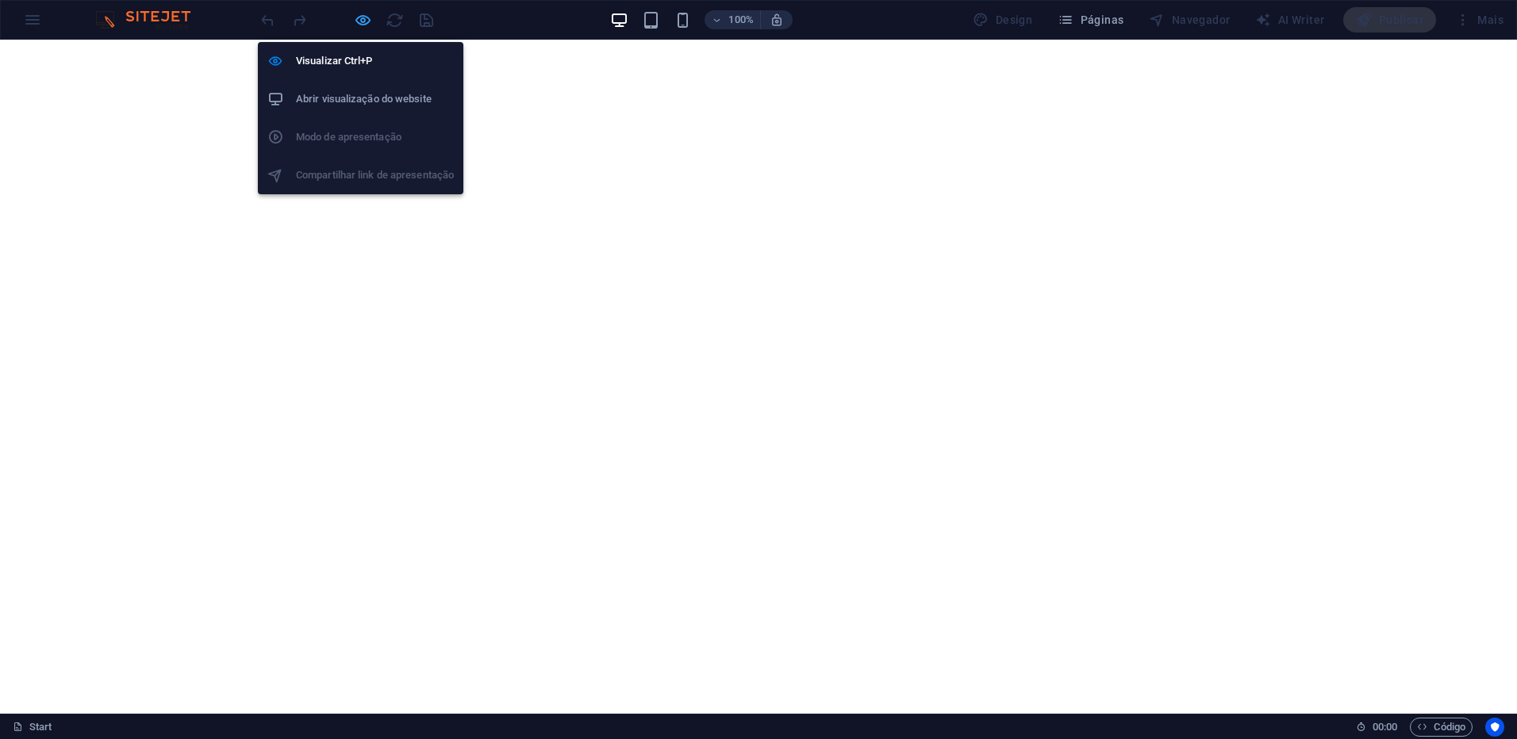
click at [359, 20] on icon "button" at bounding box center [363, 20] width 18 height 18
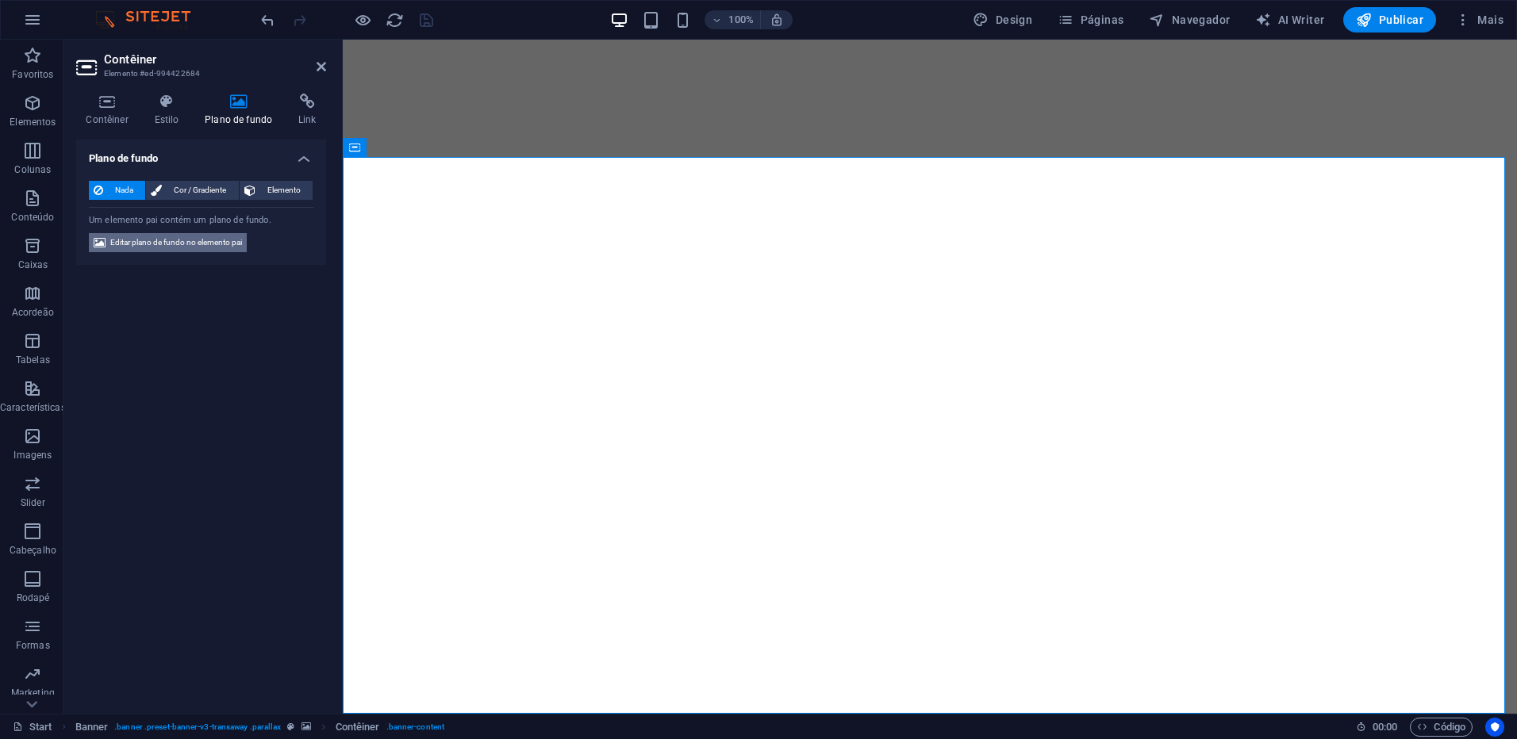
click at [216, 246] on span "Editar plano de fundo no elemento pai" at bounding box center [176, 242] width 132 height 19
select select "ms"
select select "s"
select select "ondemand"
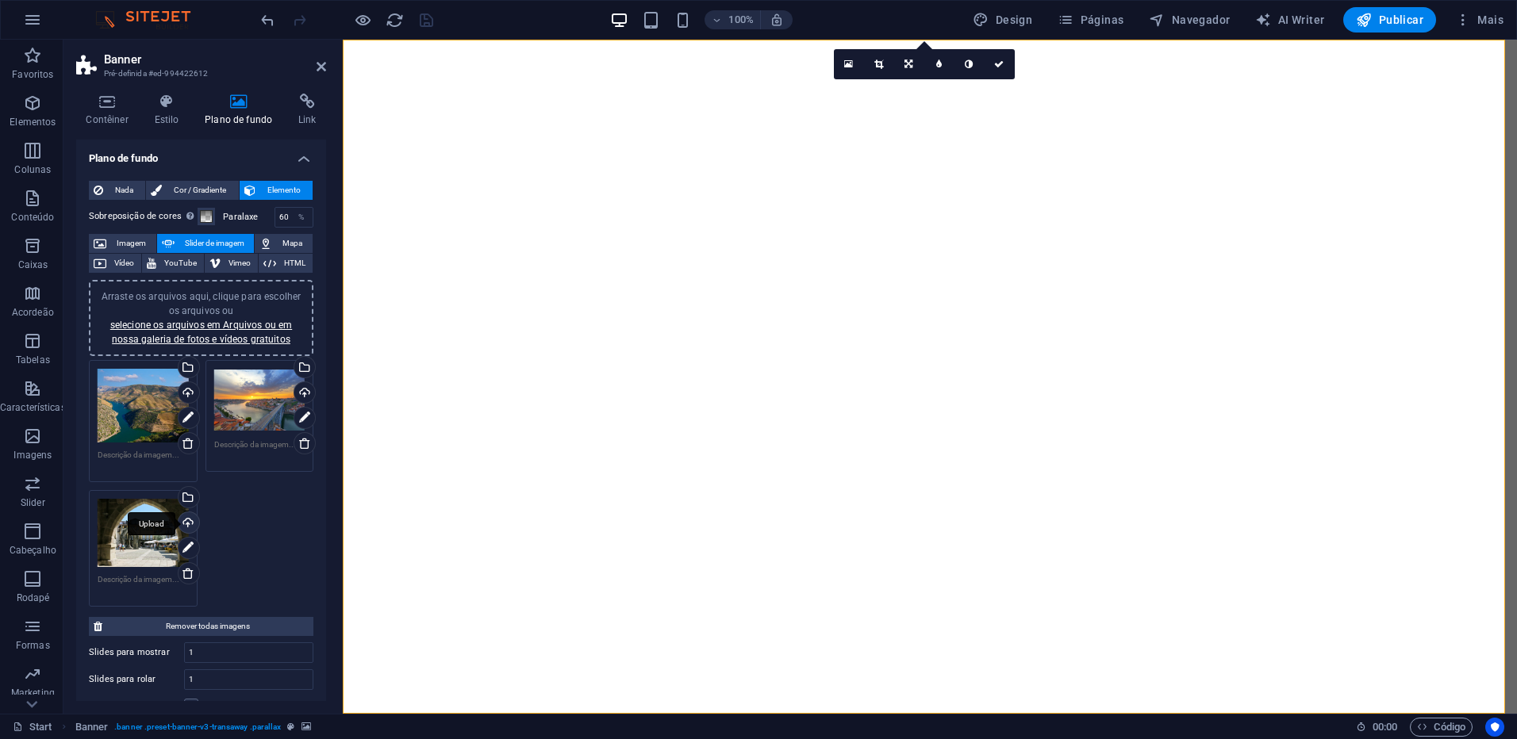
click at [192, 522] on div "Upload" at bounding box center [187, 524] width 24 height 24
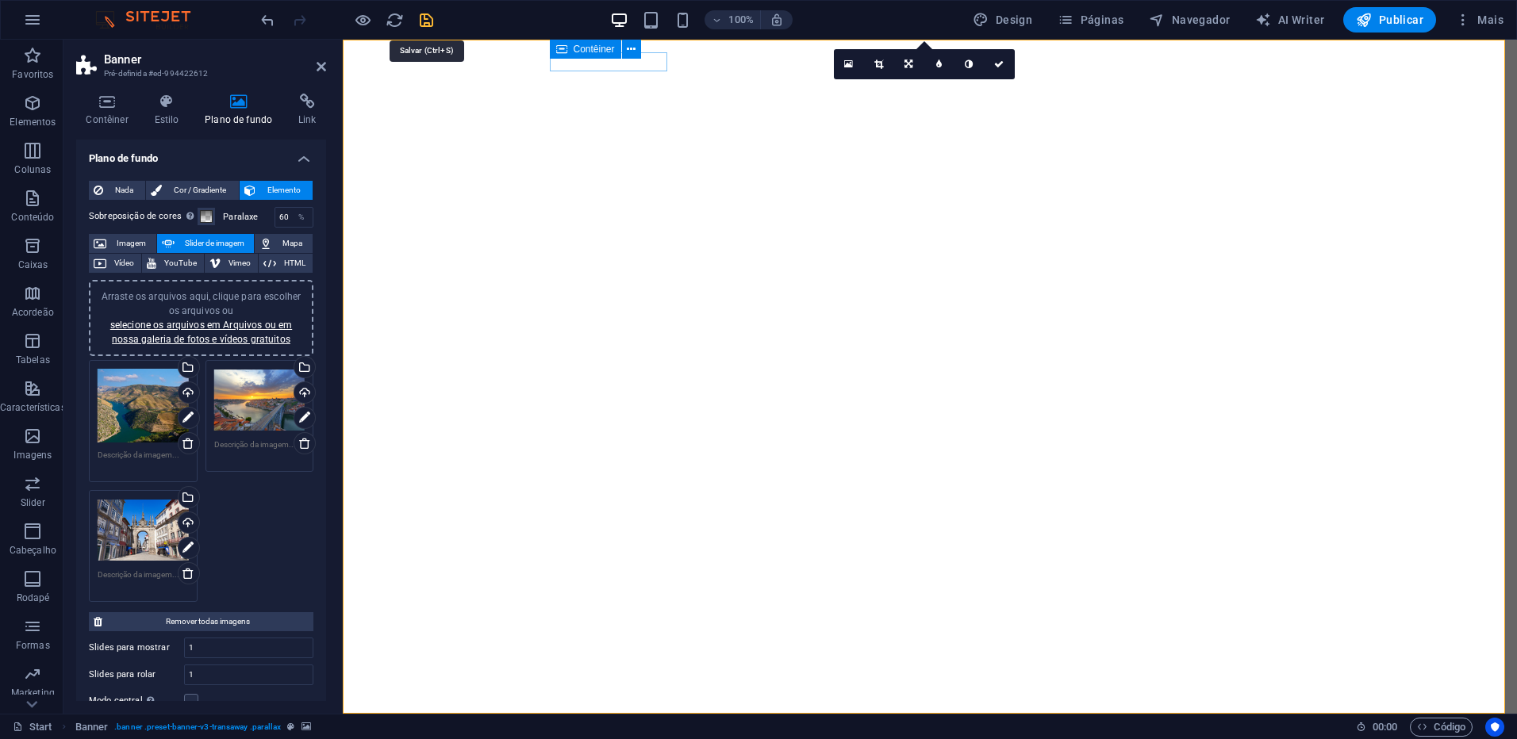
click at [423, 25] on icon "save" at bounding box center [426, 20] width 18 height 18
checkbox input "false"
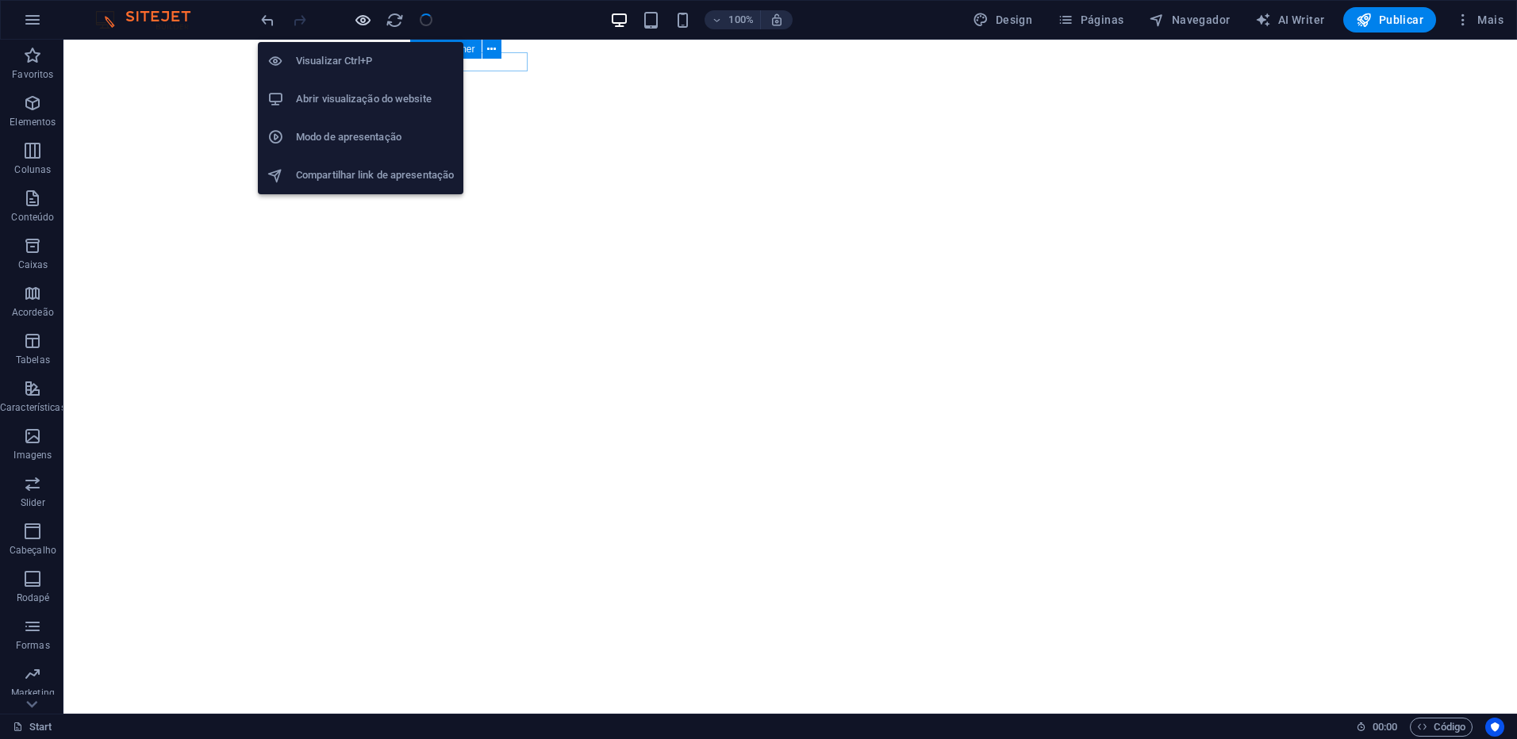
click at [363, 22] on icon "button" at bounding box center [363, 20] width 18 height 18
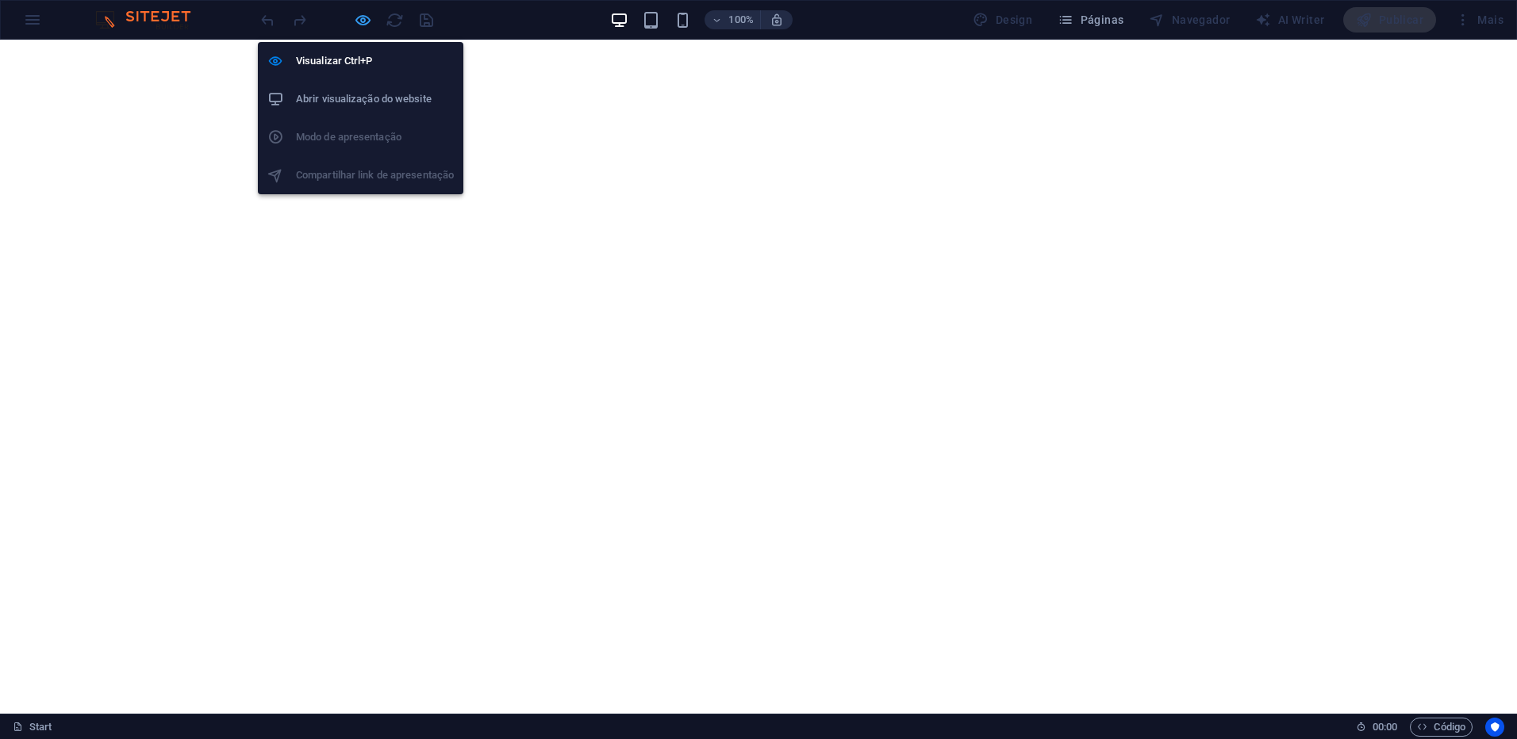
click at [366, 21] on icon "button" at bounding box center [363, 20] width 18 height 18
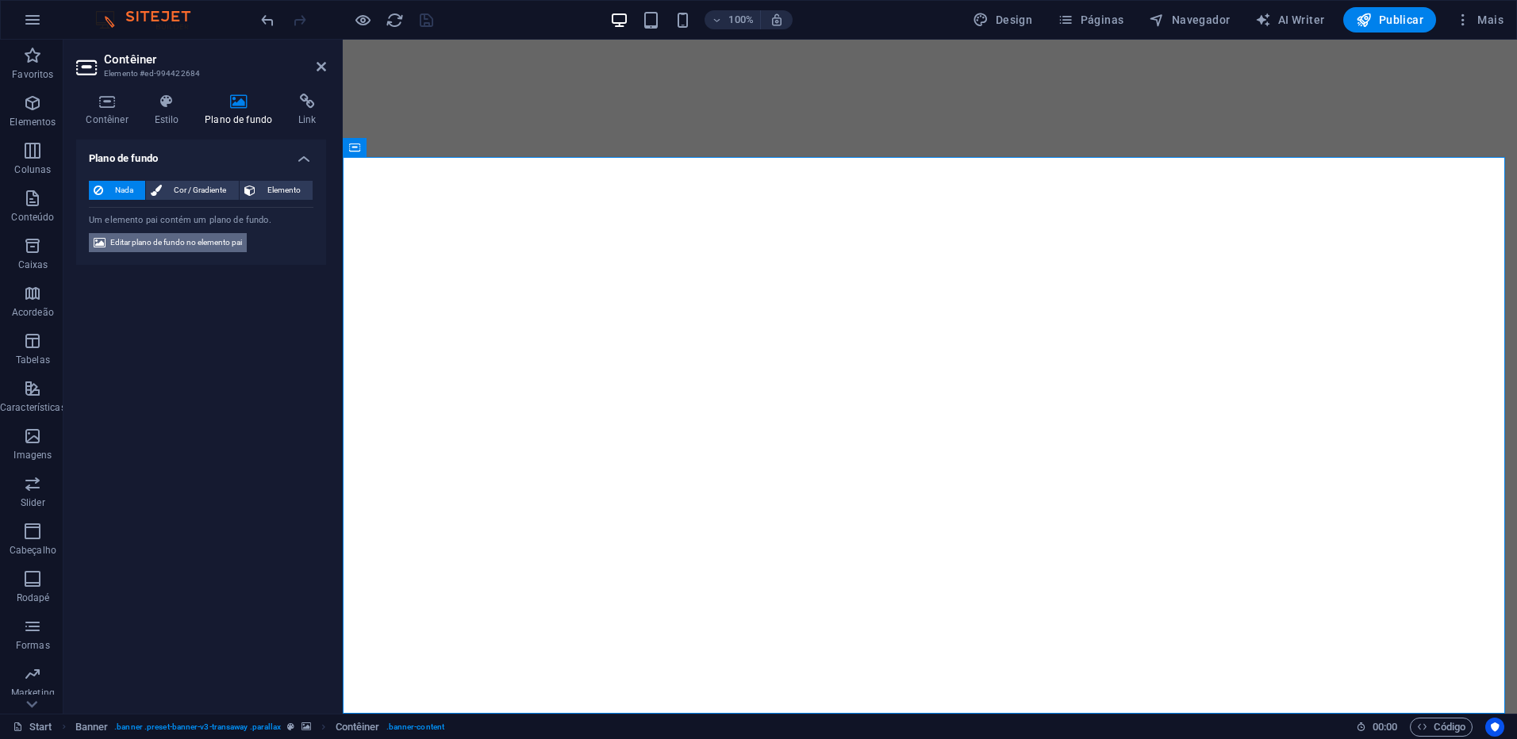
click at [174, 248] on span "Editar plano de fundo no elemento pai" at bounding box center [176, 242] width 132 height 19
select select "ms"
select select "s"
select select "ondemand"
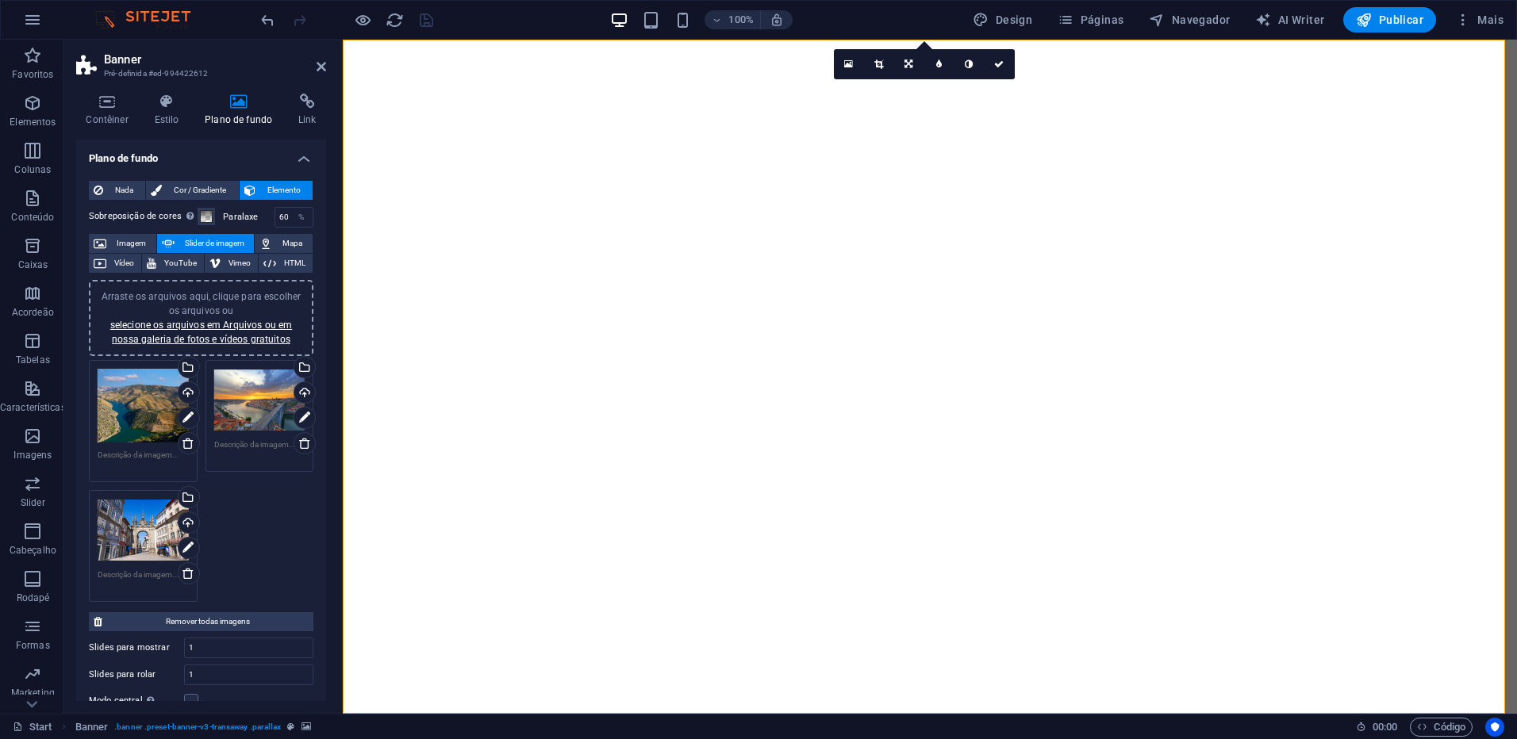
click at [130, 525] on div "Arraste os arquivos aqui, clique para escolher os arquivos ou selecione os arqu…" at bounding box center [143, 530] width 91 height 63
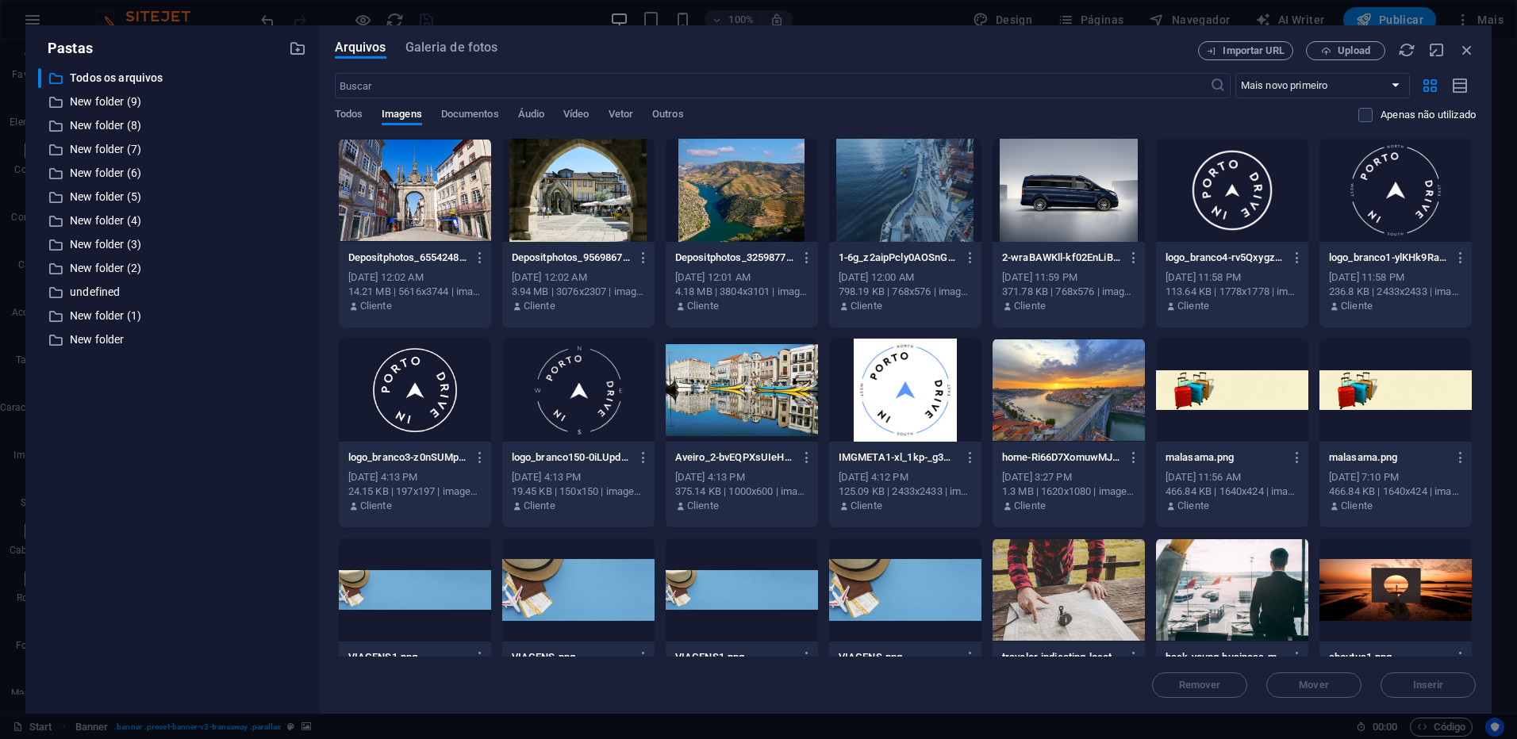
click at [130, 525] on div "​ Todos os arquivos Todos os arquivos ​ New folder (9) New folder (9) ​ New fol…" at bounding box center [172, 384] width 268 height 633
click at [746, 393] on div at bounding box center [742, 390] width 152 height 103
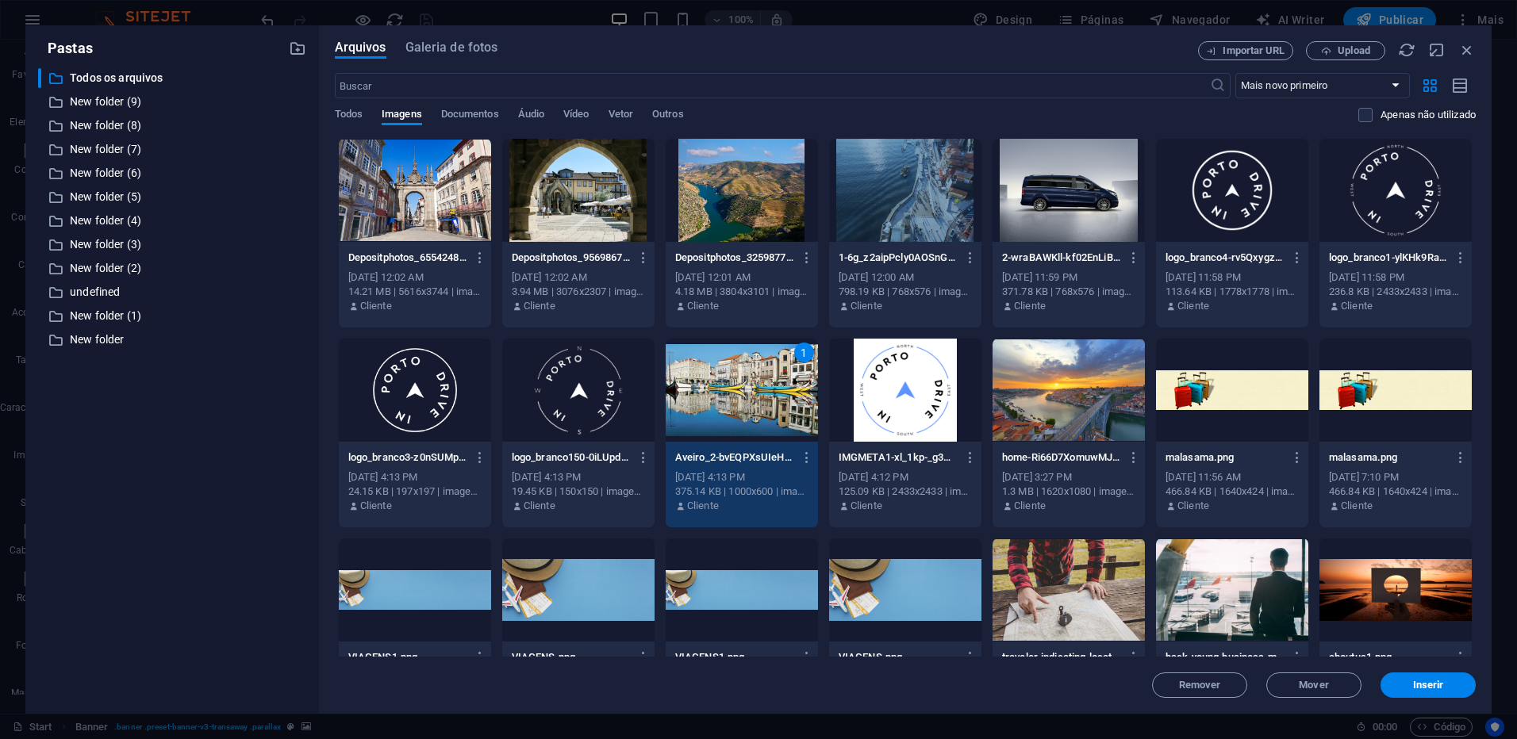
click at [746, 393] on div "1" at bounding box center [742, 390] width 152 height 103
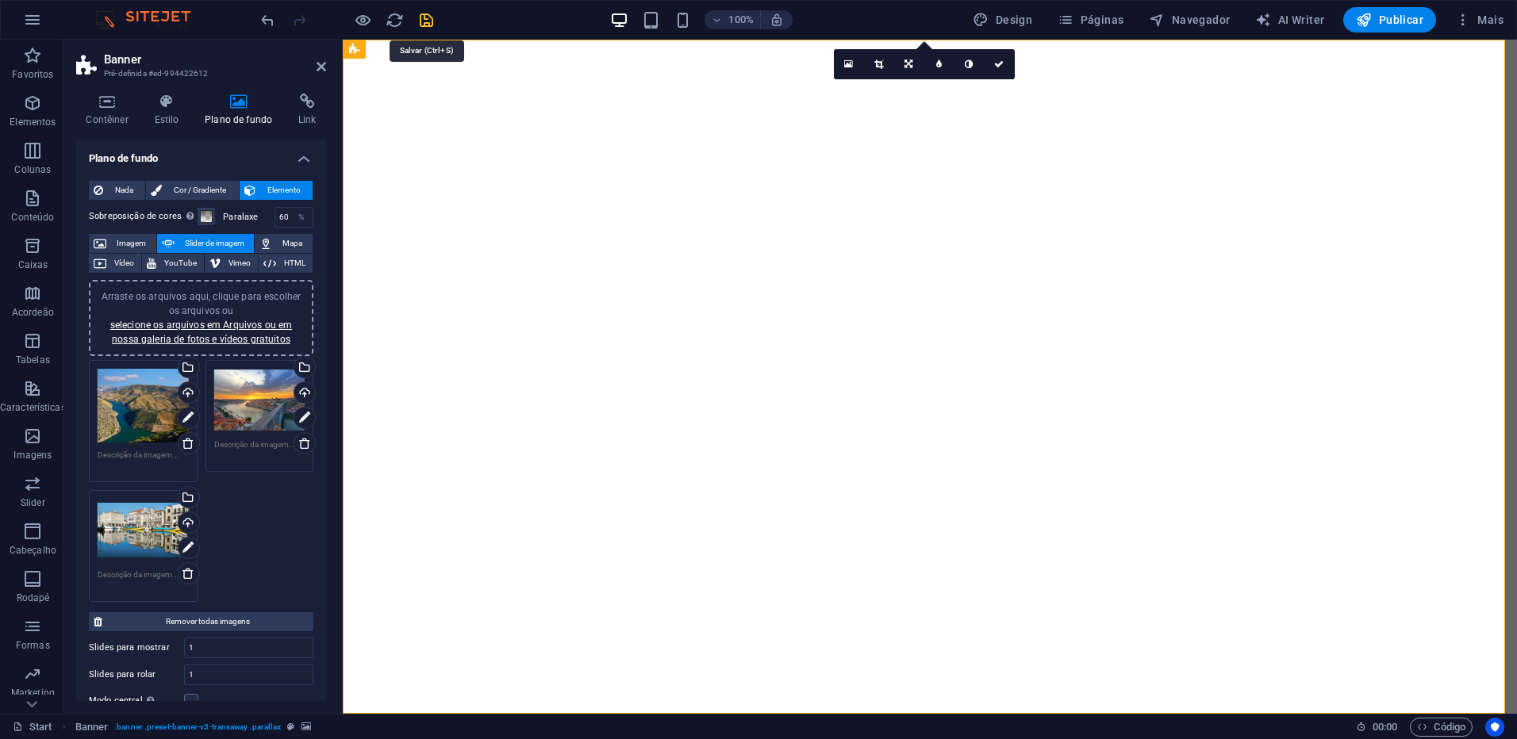
click at [430, 21] on icon "save" at bounding box center [426, 20] width 18 height 18
checkbox input "false"
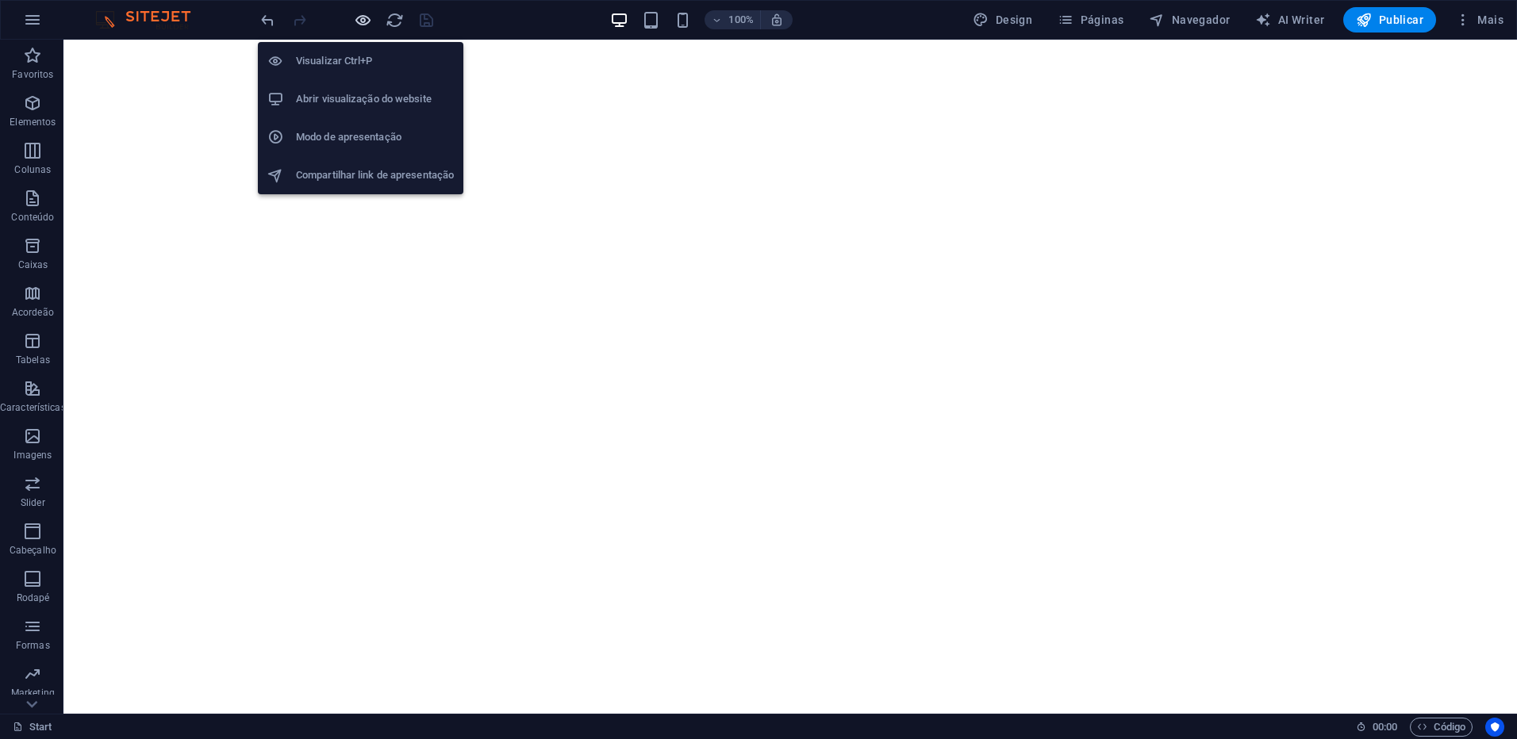
click at [365, 21] on icon "button" at bounding box center [363, 20] width 18 height 18
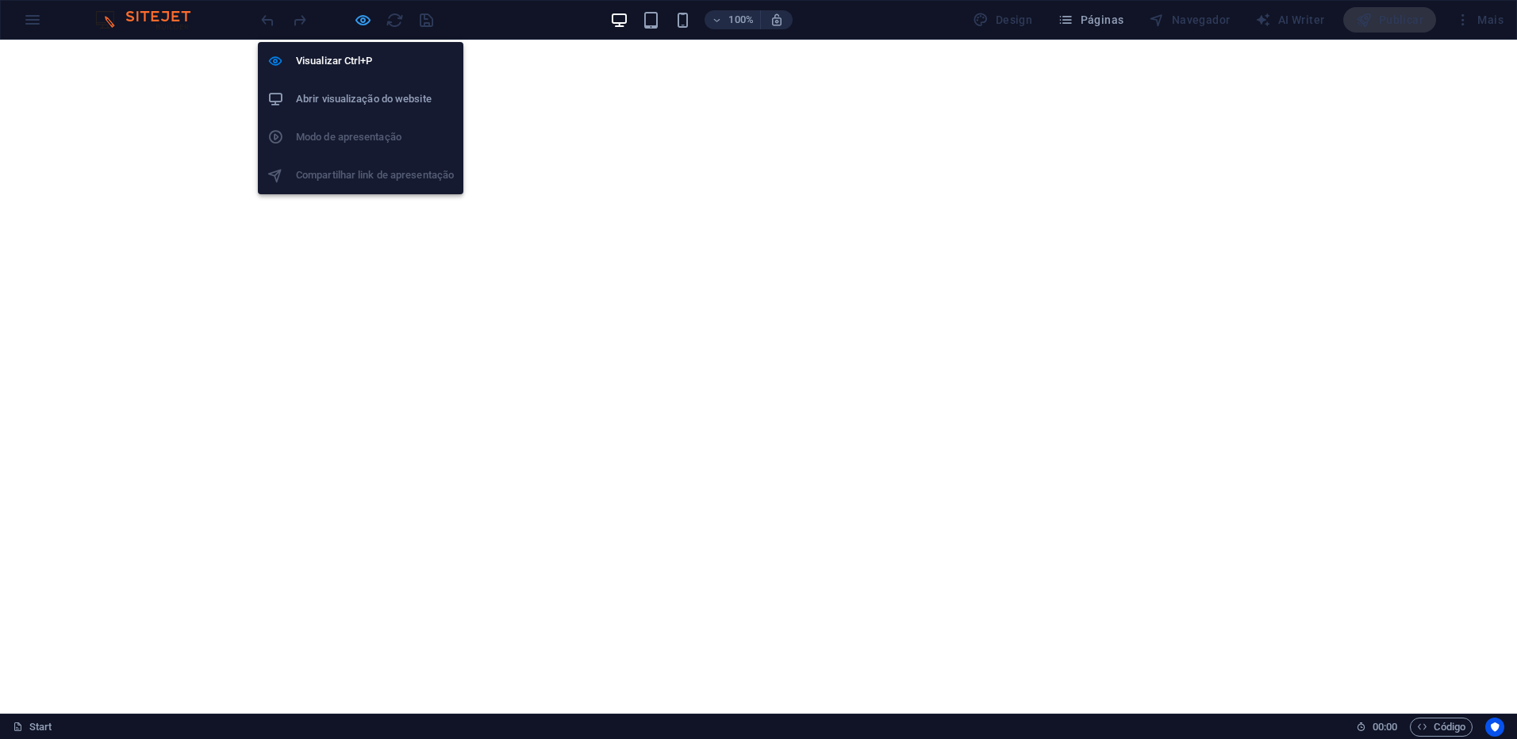
click at [362, 17] on icon "button" at bounding box center [363, 20] width 18 height 18
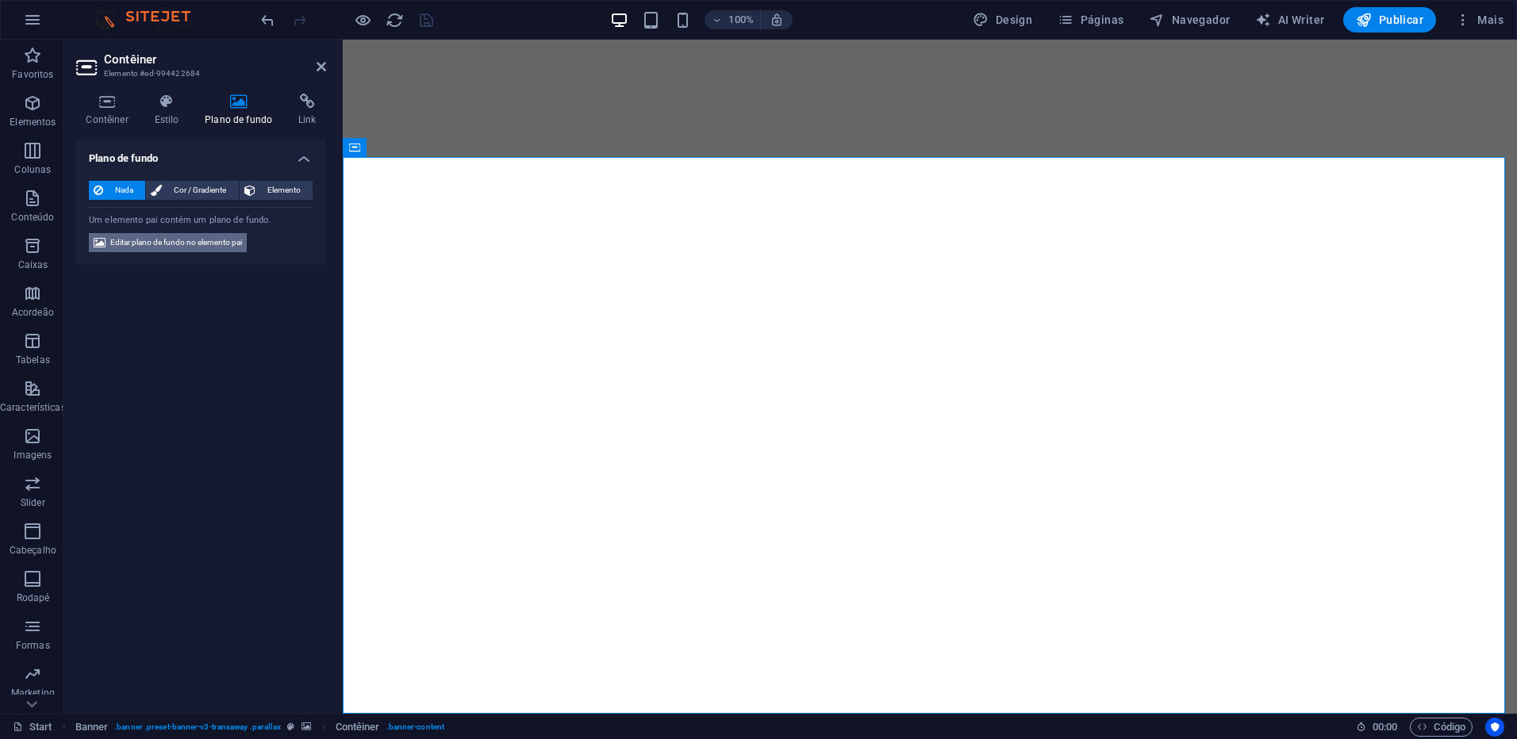
click at [205, 248] on span "Editar plano de fundo no elemento pai" at bounding box center [176, 242] width 132 height 19
select select "ms"
select select "s"
select select "ondemand"
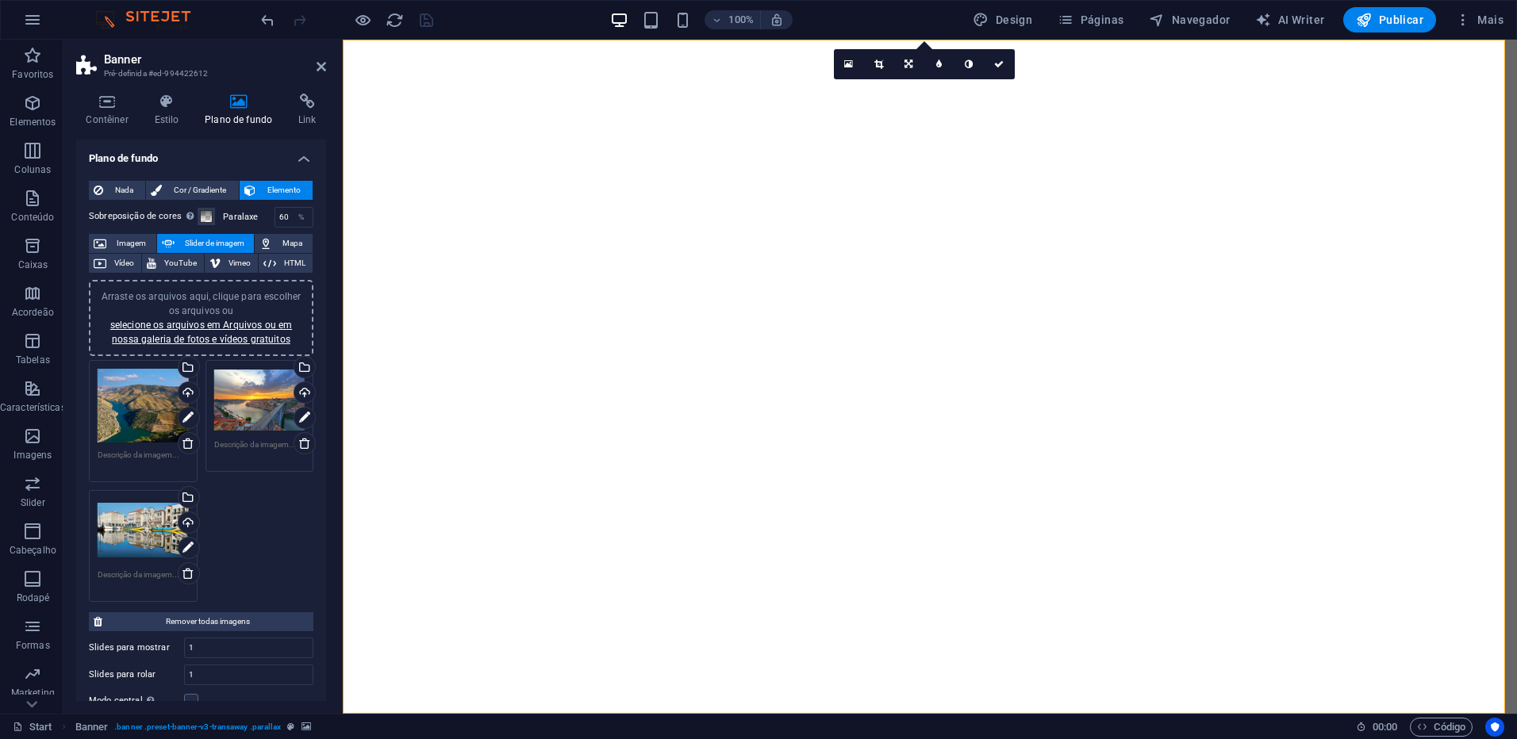
click at [186, 521] on div "Upload" at bounding box center [187, 524] width 24 height 24
click at [431, 18] on icon "save" at bounding box center [426, 20] width 18 height 18
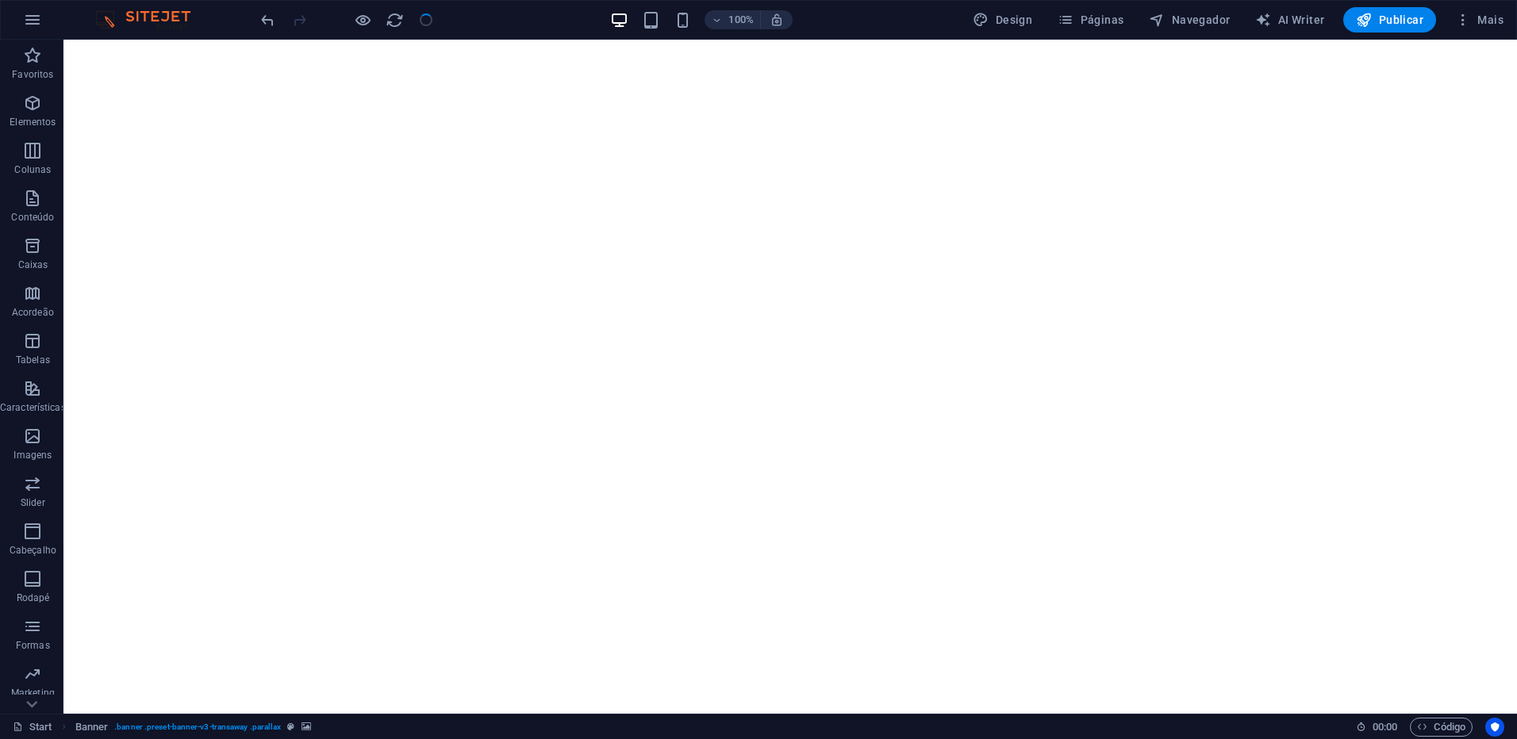
checkbox input "false"
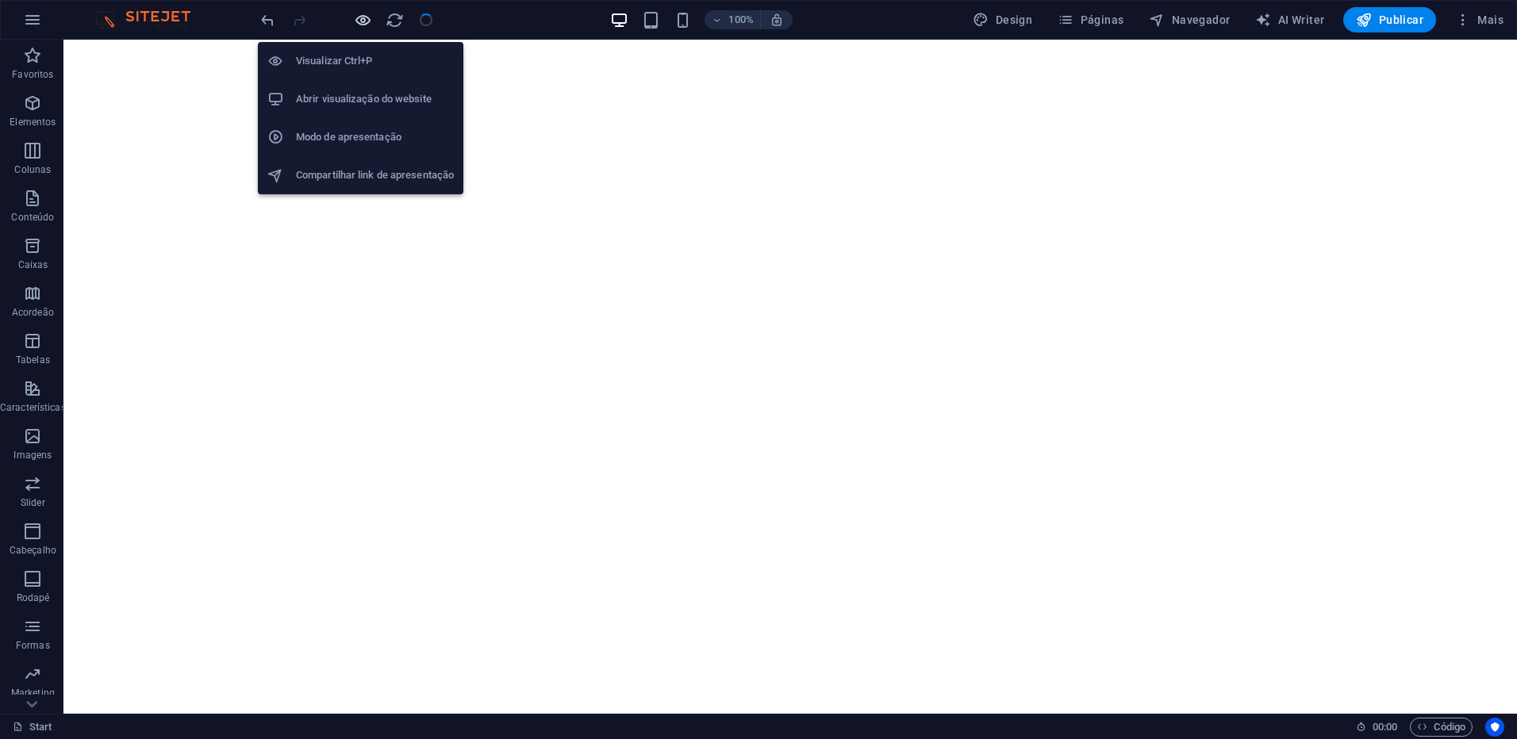
click at [363, 24] on icon "button" at bounding box center [363, 20] width 18 height 18
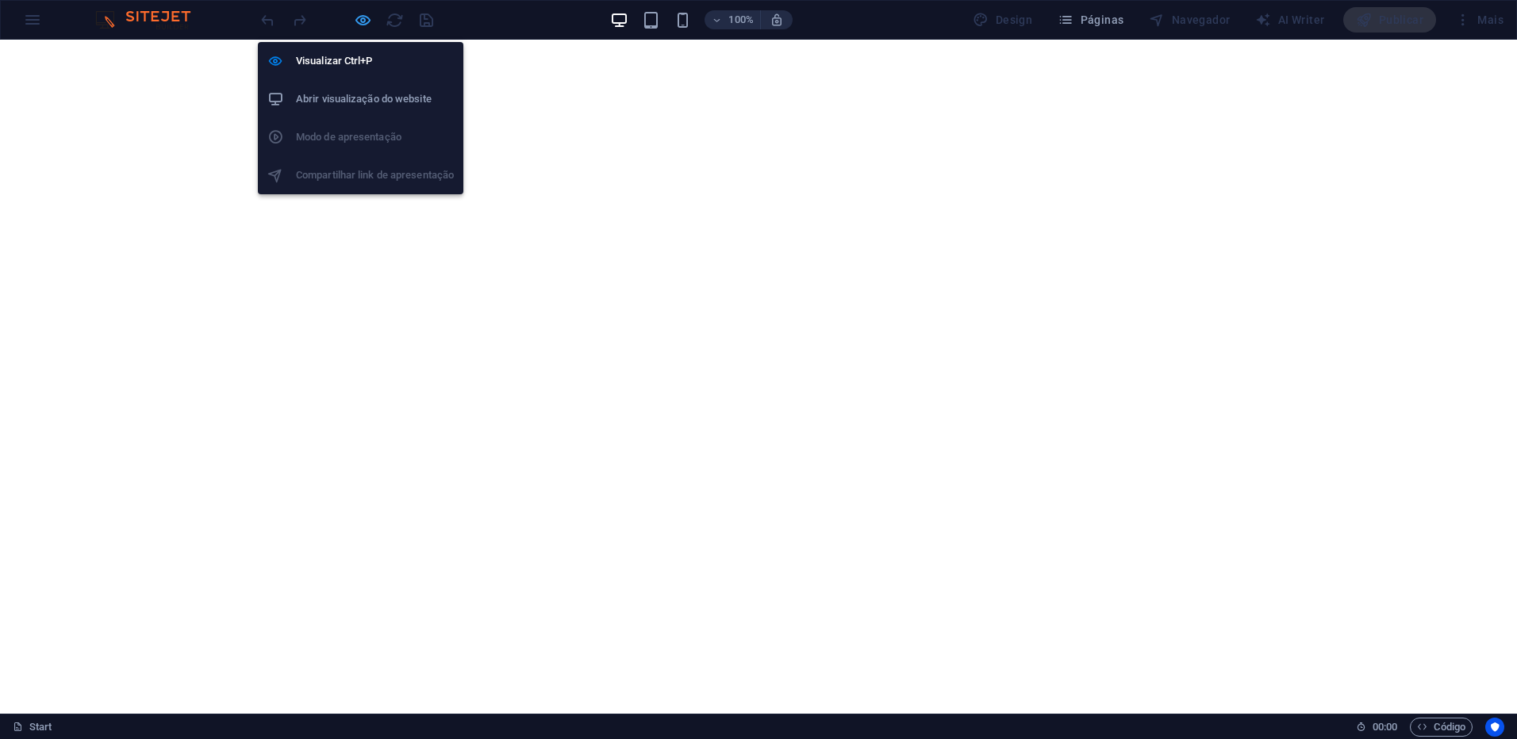
click at [360, 17] on icon "button" at bounding box center [363, 20] width 18 height 18
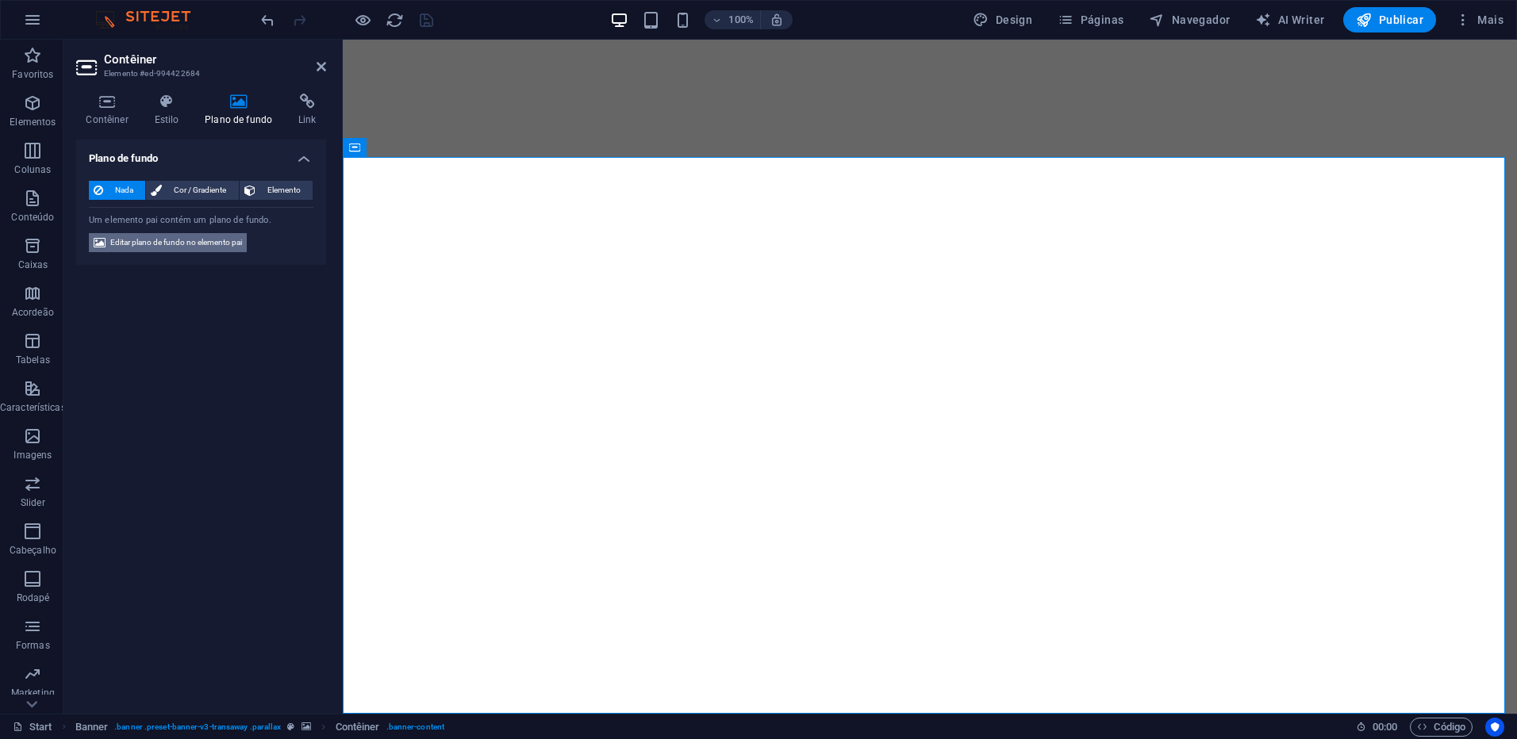
click at [231, 242] on span "Editar plano de fundo no elemento pai" at bounding box center [176, 242] width 132 height 19
select select "ms"
select select "s"
select select "ondemand"
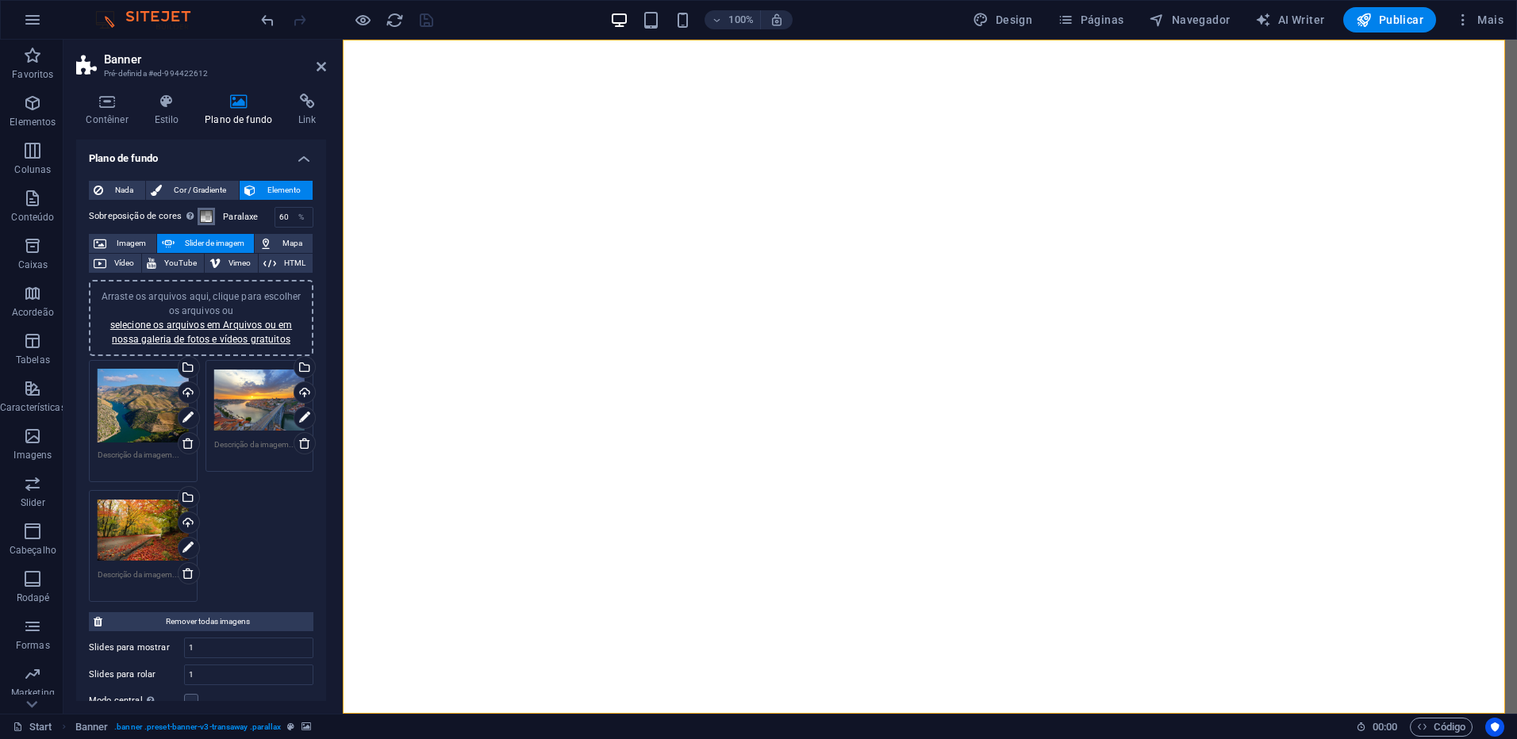
click at [205, 216] on span at bounding box center [206, 216] width 13 height 13
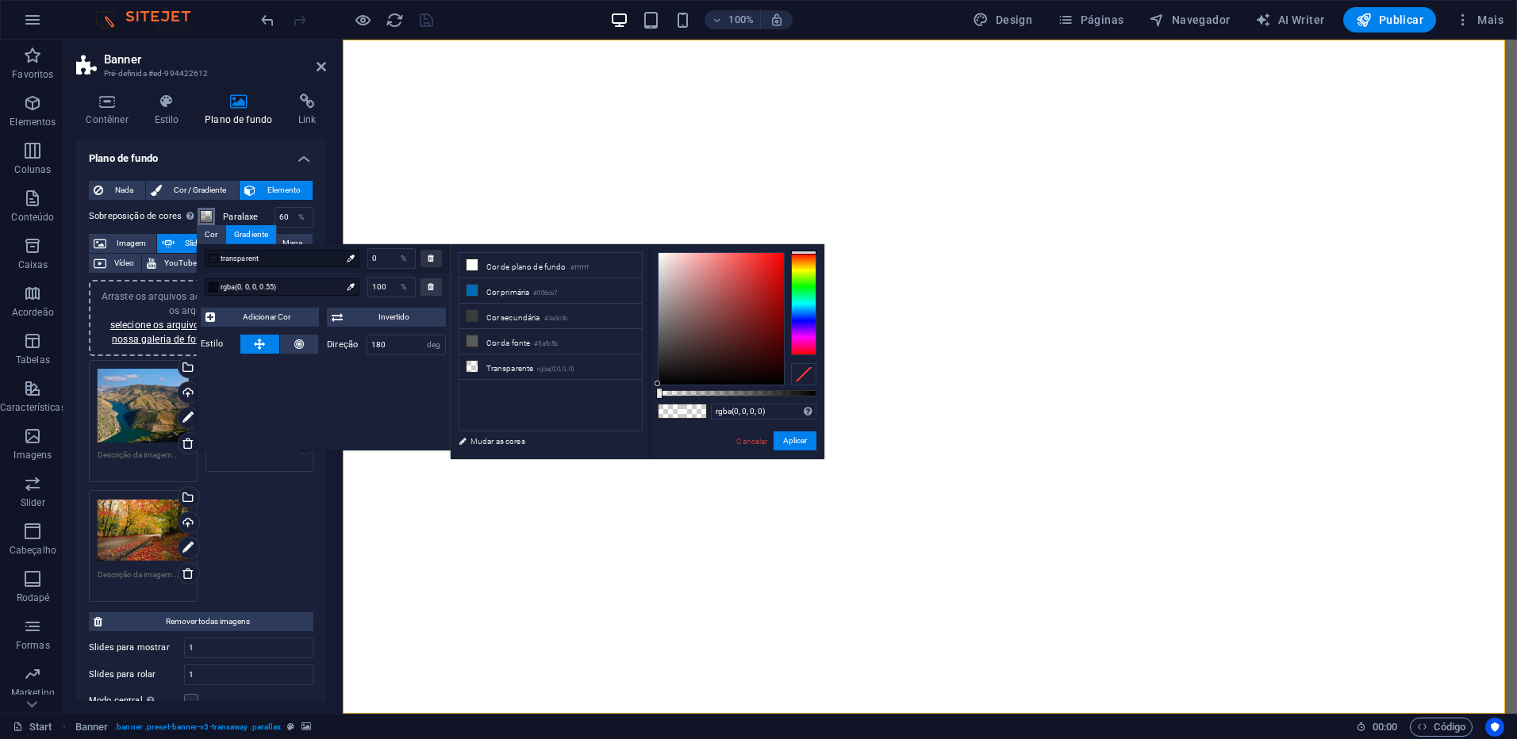
drag, startPoint x: 660, startPoint y: 393, endPoint x: 569, endPoint y: 399, distance: 91.5
click at [569, 399] on div "less Cor de plano de fundo #ffffff Cor primária #006cb7 Cor secundária #3a3c3b …" at bounding box center [638, 351] width 374 height 215
drag, startPoint x: 660, startPoint y: 383, endPoint x: 784, endPoint y: 280, distance: 161.1
click at [784, 280] on div at bounding box center [720, 319] width 125 height 132
drag, startPoint x: 660, startPoint y: 392, endPoint x: 630, endPoint y: 393, distance: 30.2
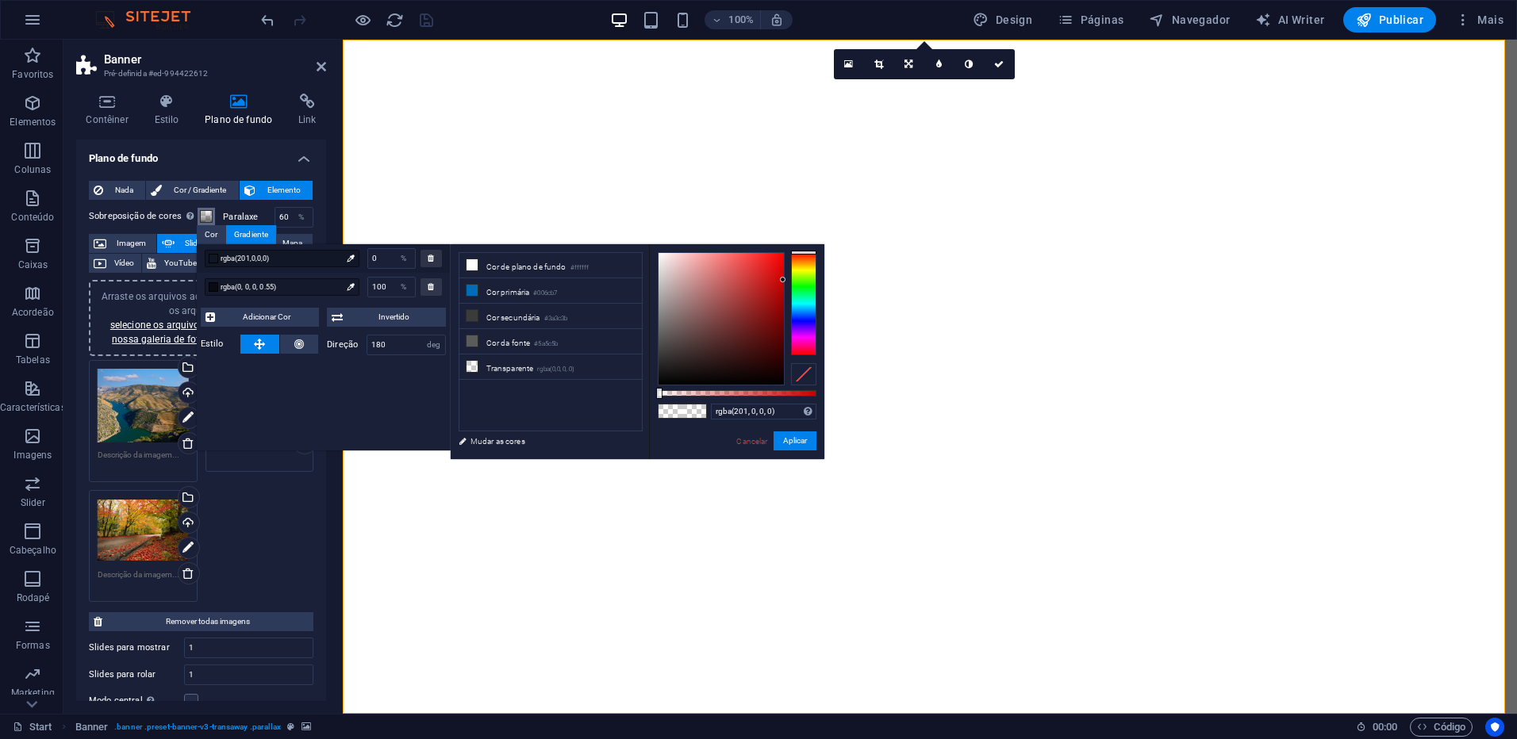
click at [630, 393] on div "less Cor de plano de fundo #ffffff Cor primária #006cb7 Cor secundária #3a3c3b …" at bounding box center [638, 351] width 374 height 215
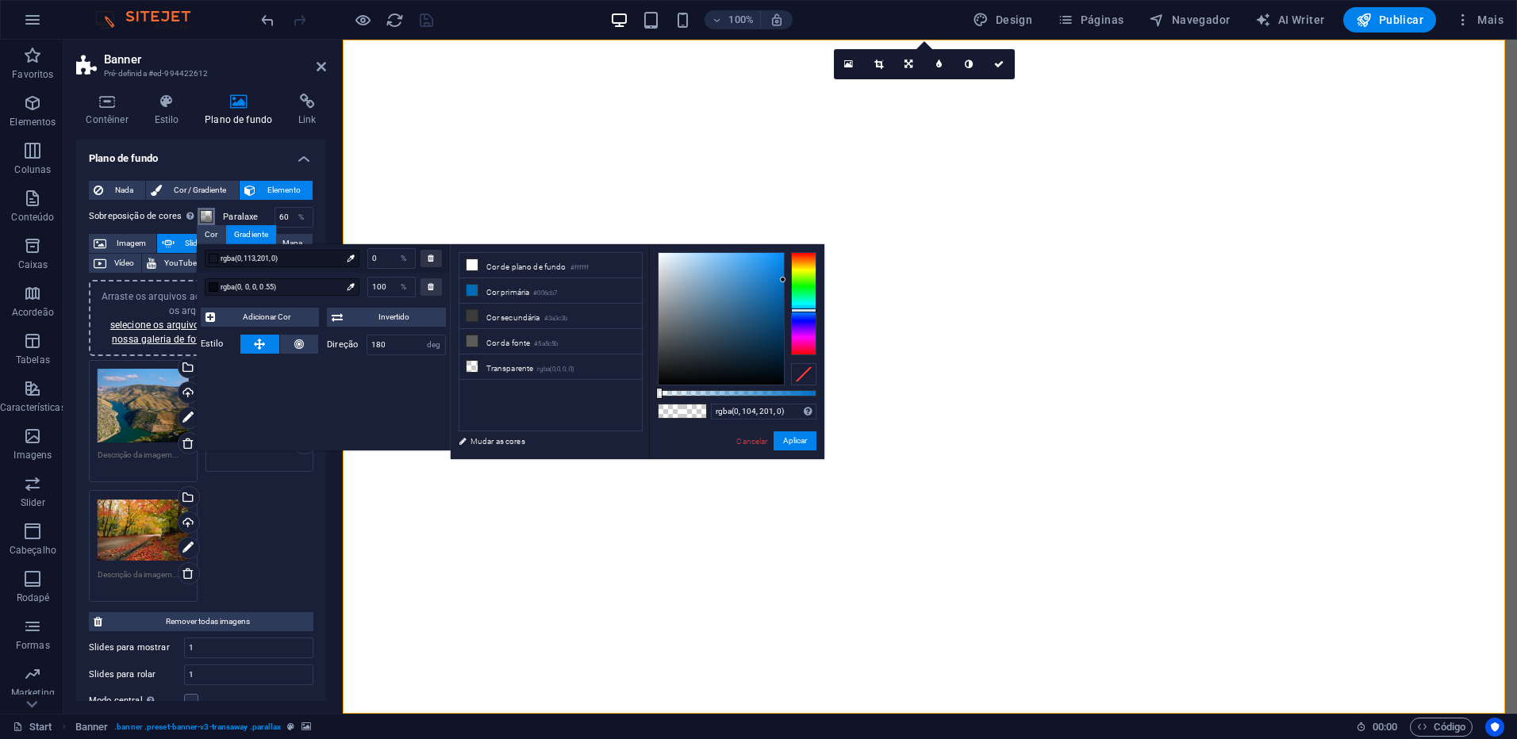
drag, startPoint x: 809, startPoint y: 254, endPoint x: 812, endPoint y: 311, distance: 57.2
click at [812, 311] on div at bounding box center [803, 311] width 25 height 4
drag, startPoint x: 784, startPoint y: 277, endPoint x: 741, endPoint y: 339, distance: 75.3
click at [752, 297] on div at bounding box center [752, 297] width 6 height 6
type input "rgba(41, 106, 167, 0.632)"
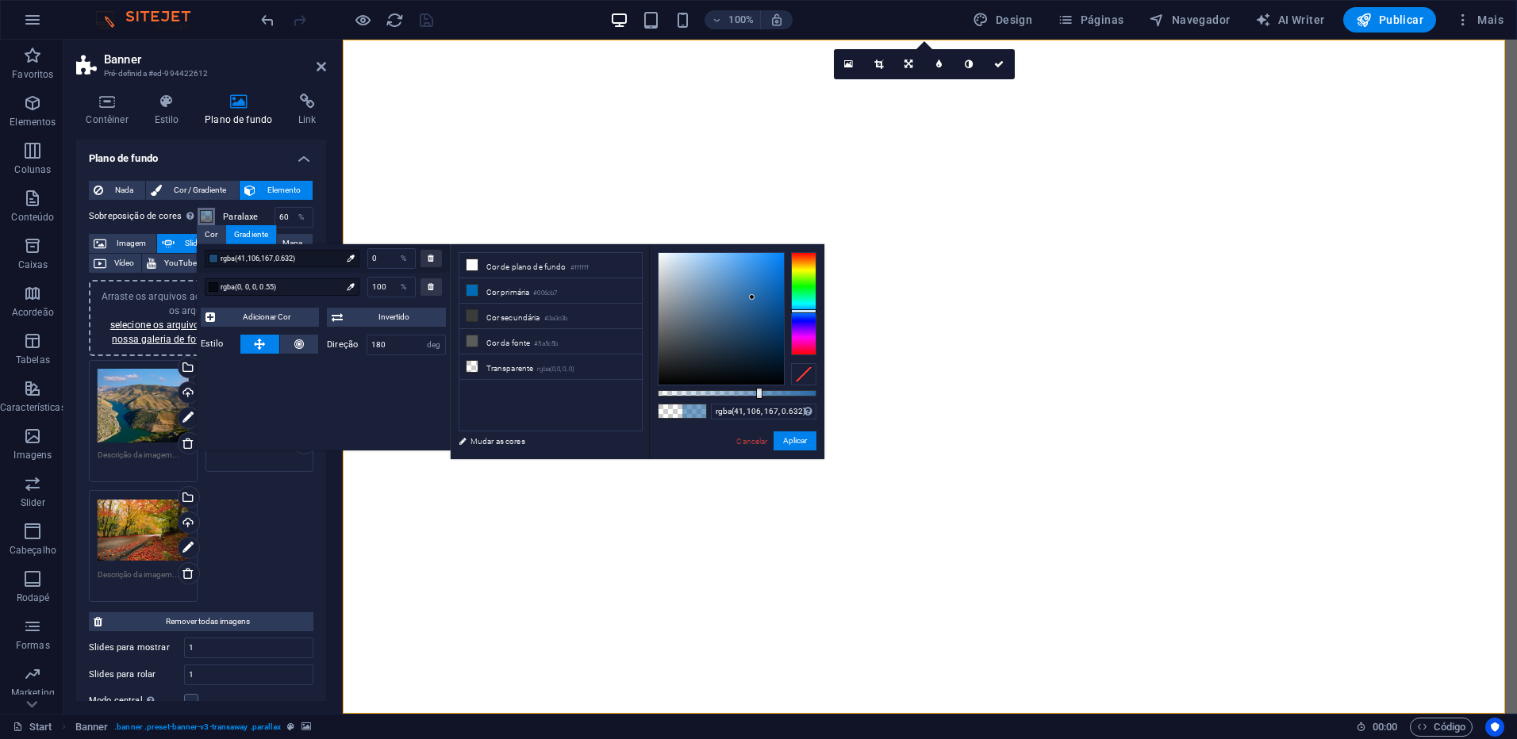
drag, startPoint x: 659, startPoint y: 390, endPoint x: 758, endPoint y: 401, distance: 98.9
click at [758, 401] on div "rgba(41, 106, 167, 0.632) Formatos suportados #0852ed rgb(8, 82, 237) rgba(8, 8…" at bounding box center [736, 466] width 175 height 445
click at [796, 443] on button "Aplicar" at bounding box center [794, 441] width 43 height 19
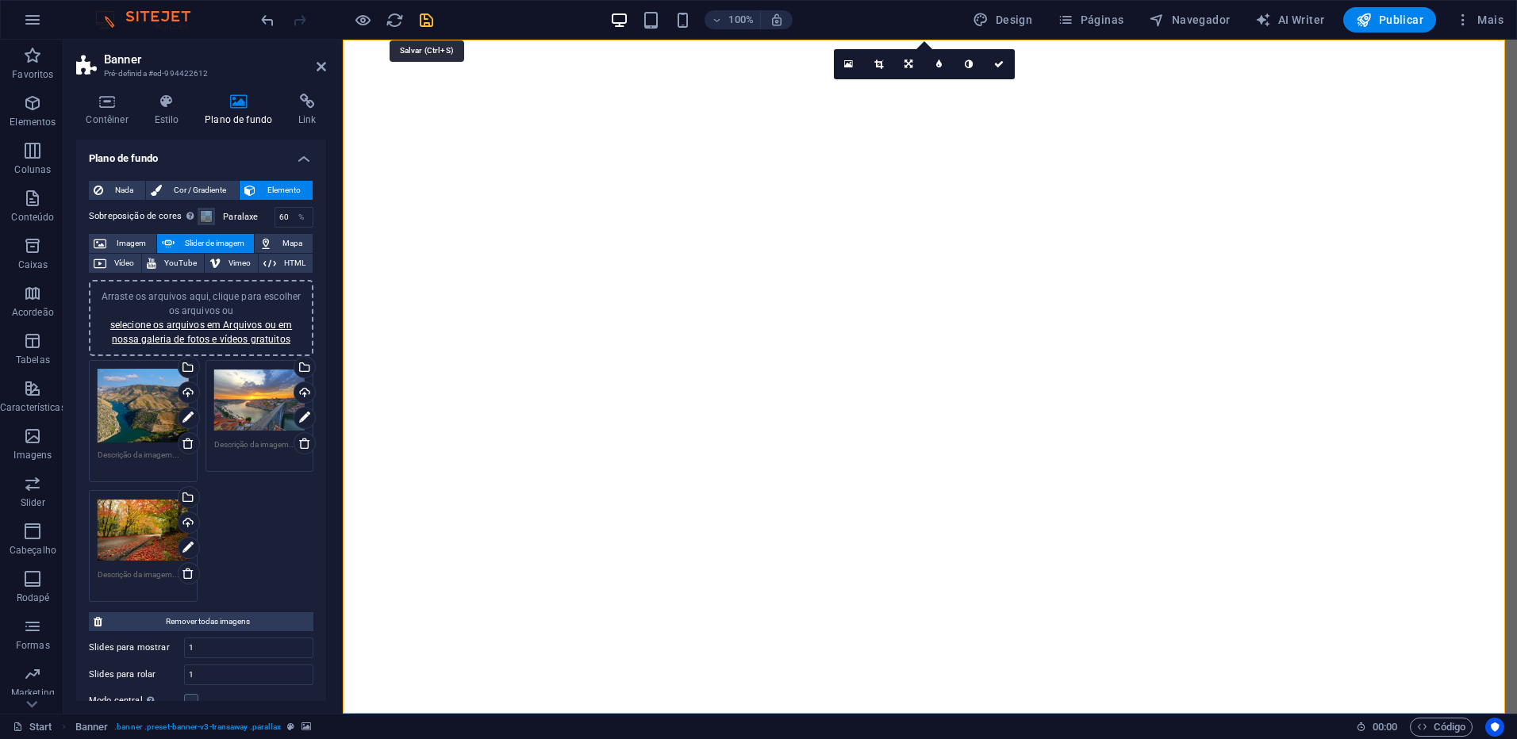
click at [429, 17] on icon "save" at bounding box center [426, 20] width 18 height 18
checkbox input "false"
